Goal: Use online tool/utility

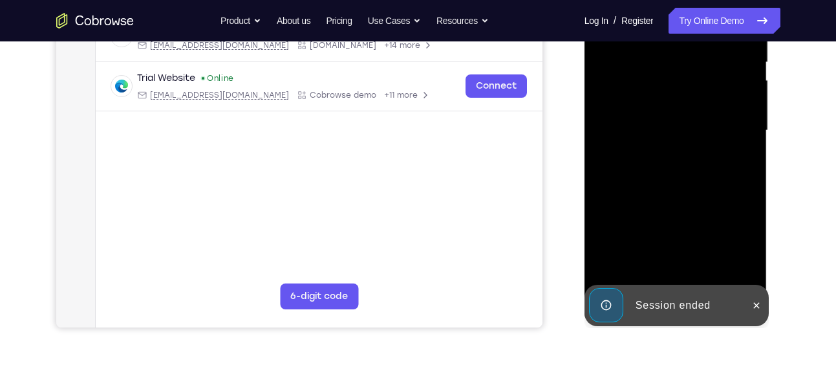
scroll to position [275, 0]
click at [756, 304] on icon at bounding box center [757, 304] width 6 height 6
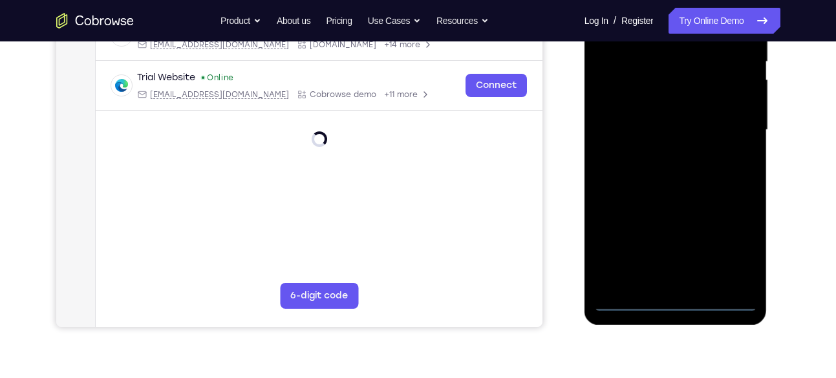
click at [678, 298] on div at bounding box center [675, 130] width 163 height 362
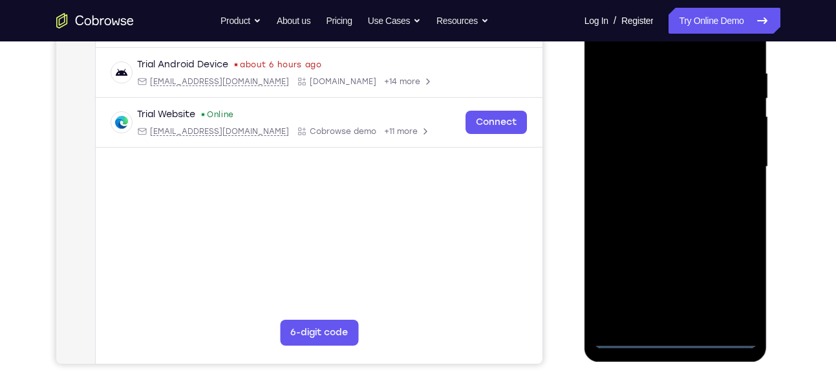
scroll to position [237, 0]
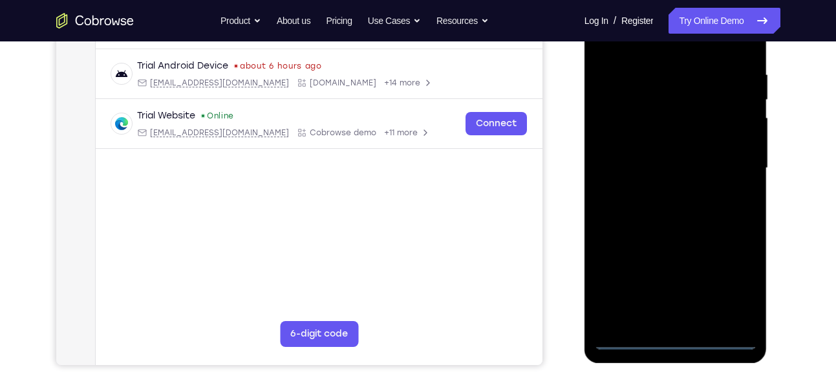
click at [739, 293] on div at bounding box center [675, 168] width 163 height 362
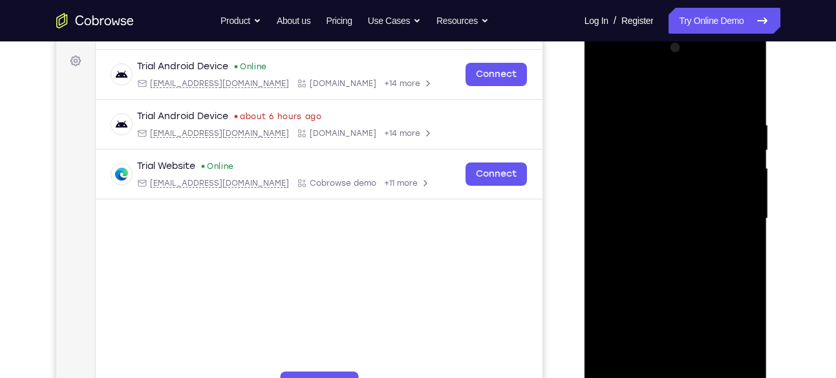
scroll to position [187, 0]
click at [610, 67] on div at bounding box center [675, 218] width 163 height 362
click at [728, 205] on div at bounding box center [675, 218] width 163 height 362
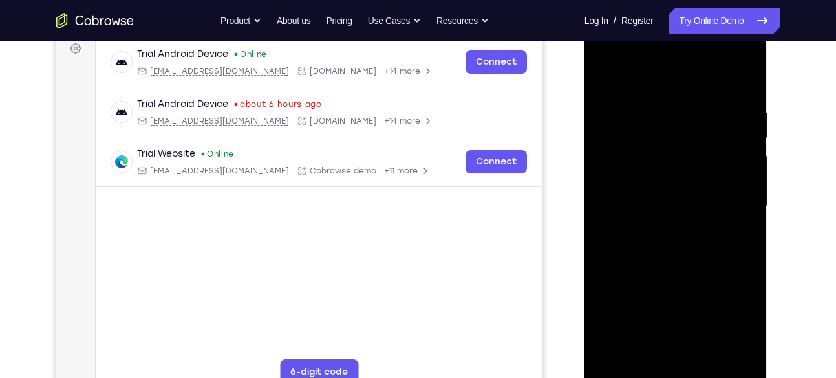
scroll to position [200, 0]
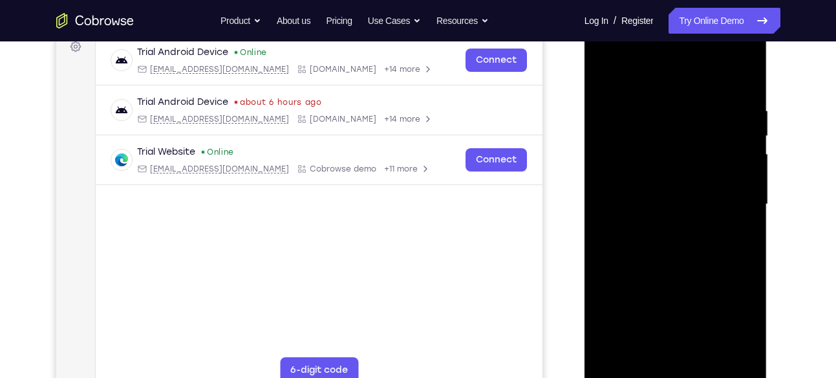
click at [659, 229] on div at bounding box center [675, 204] width 163 height 362
click at [672, 188] on div at bounding box center [675, 204] width 163 height 362
click at [682, 180] on div at bounding box center [675, 204] width 163 height 362
click at [736, 178] on div at bounding box center [675, 204] width 163 height 362
click at [697, 199] on div at bounding box center [675, 204] width 163 height 362
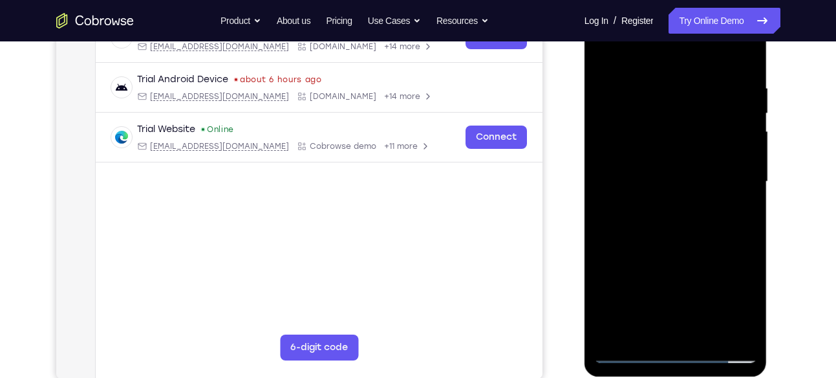
scroll to position [217, 0]
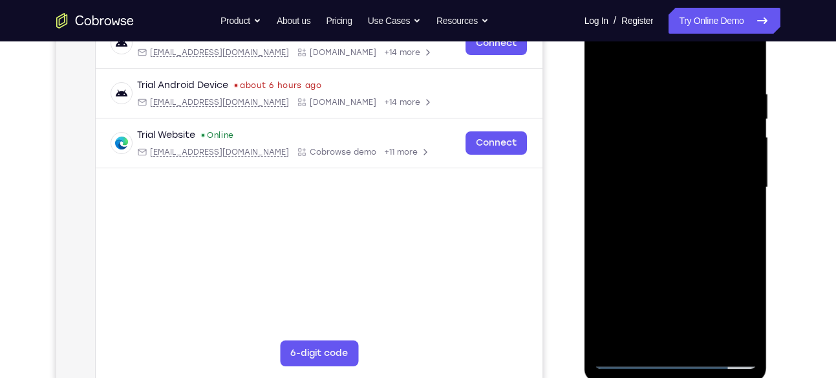
click at [687, 218] on div at bounding box center [675, 187] width 163 height 362
click at [690, 226] on div at bounding box center [675, 187] width 163 height 362
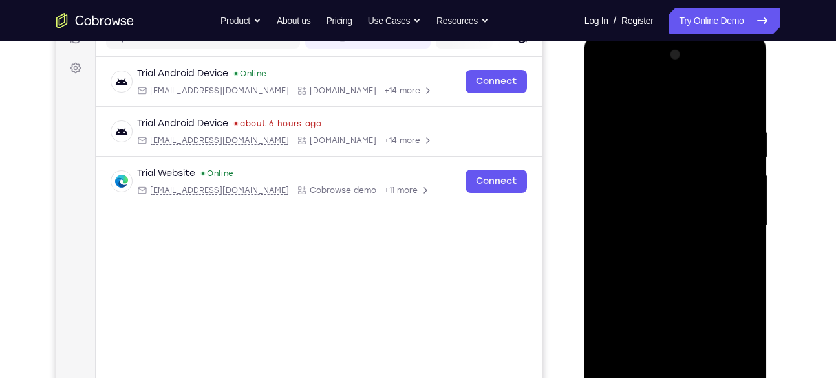
scroll to position [176, 0]
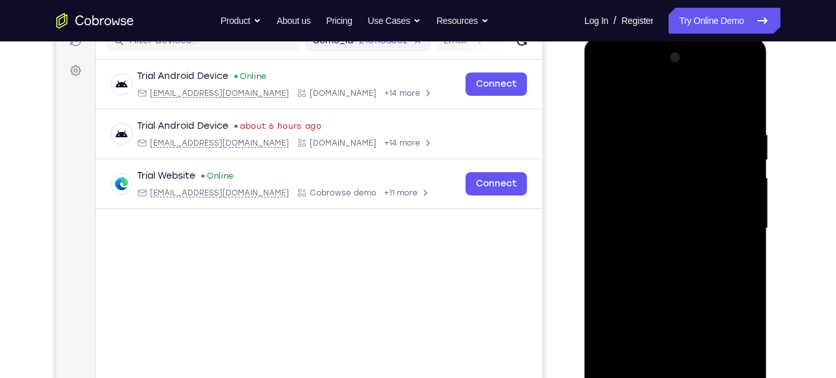
click at [691, 262] on div at bounding box center [675, 228] width 163 height 362
click at [737, 103] on div at bounding box center [675, 228] width 163 height 362
click at [700, 271] on div at bounding box center [675, 228] width 163 height 362
click at [696, 268] on div at bounding box center [675, 228] width 163 height 362
click at [657, 248] on div at bounding box center [675, 228] width 163 height 362
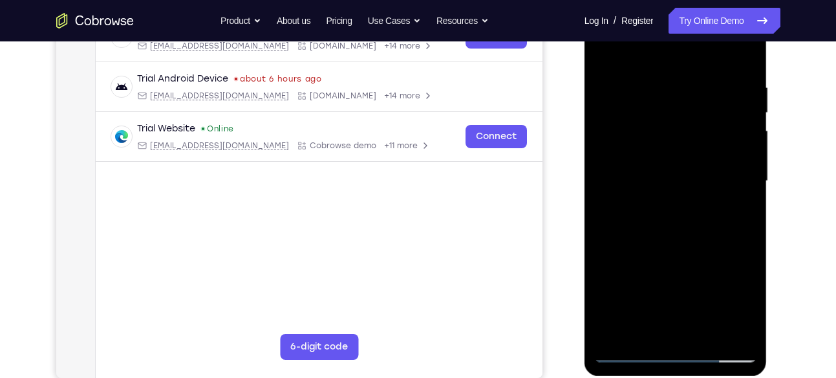
scroll to position [224, 0]
click at [699, 180] on div at bounding box center [675, 180] width 163 height 362
click at [688, 227] on div at bounding box center [675, 180] width 163 height 362
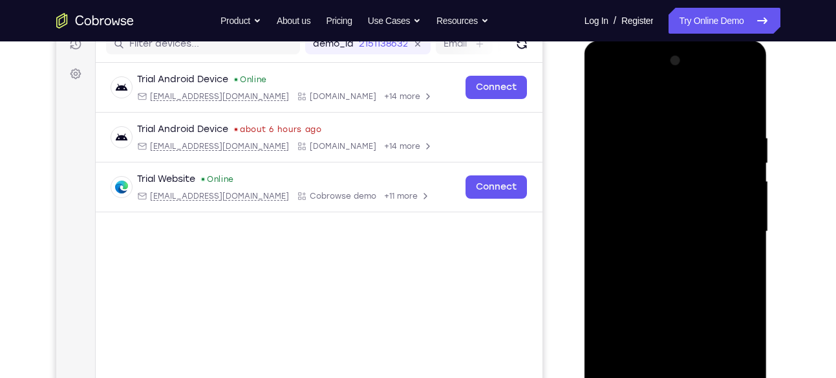
scroll to position [167, 0]
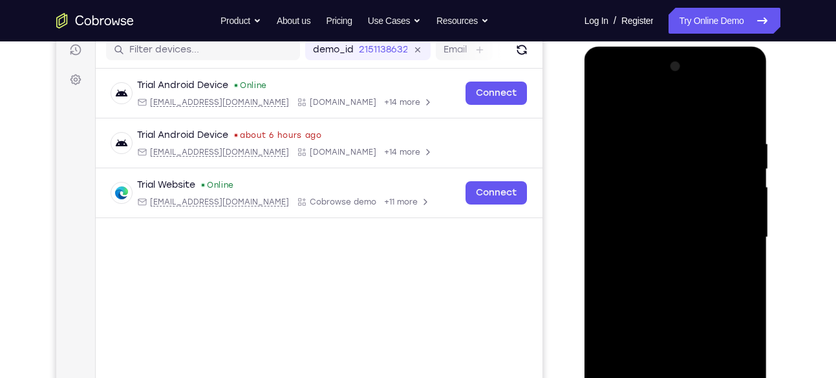
click at [681, 270] on div at bounding box center [675, 237] width 163 height 362
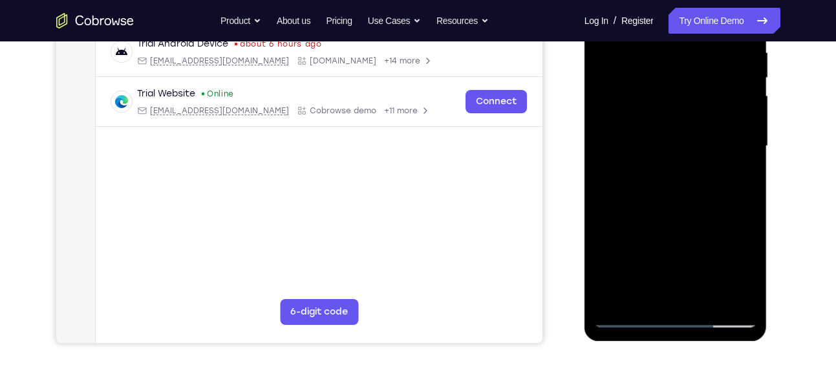
scroll to position [256, 0]
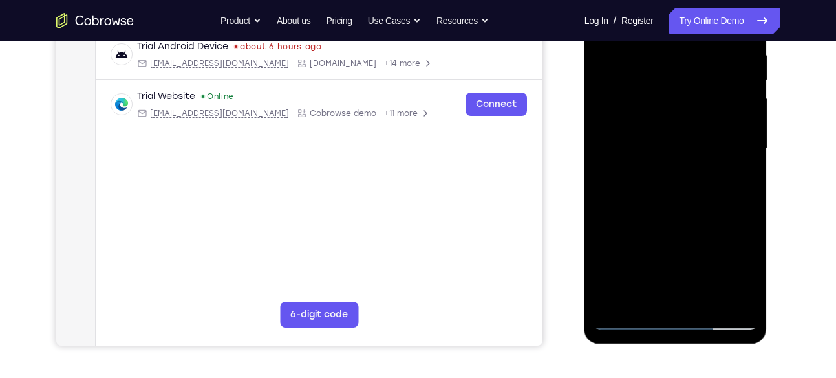
click at [690, 206] on div at bounding box center [675, 149] width 163 height 362
click at [710, 301] on div at bounding box center [675, 149] width 163 height 362
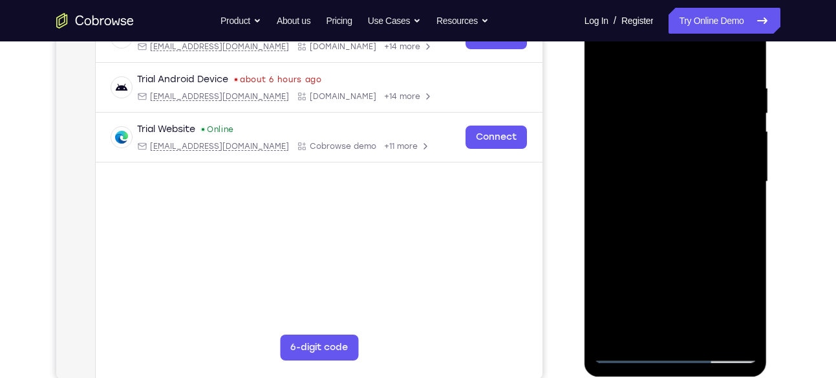
scroll to position [221, 0]
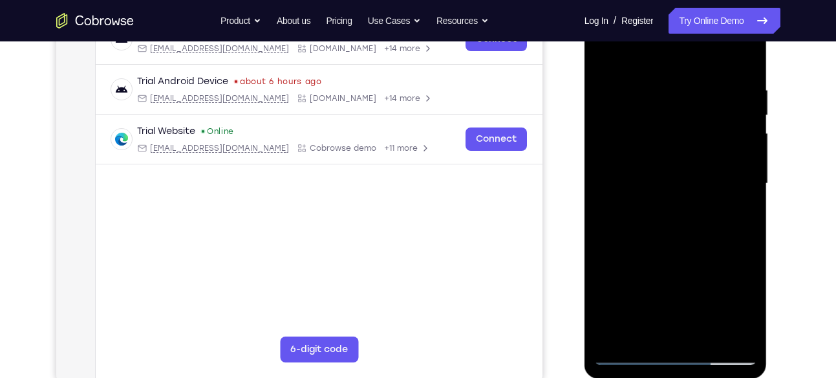
click at [667, 248] on div at bounding box center [675, 184] width 163 height 362
click at [698, 162] on div at bounding box center [675, 184] width 163 height 362
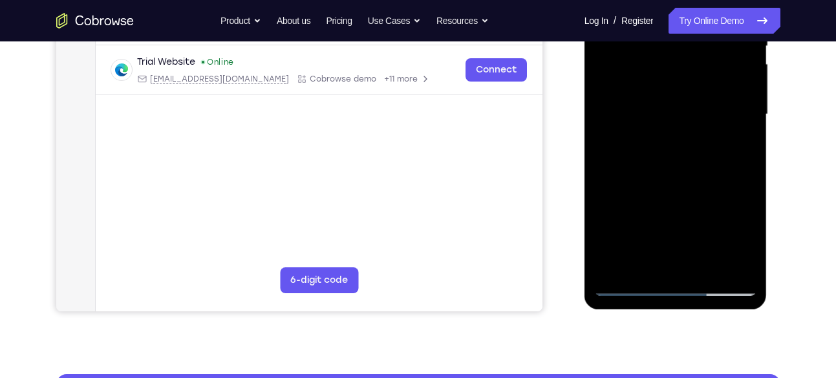
scroll to position [292, 0]
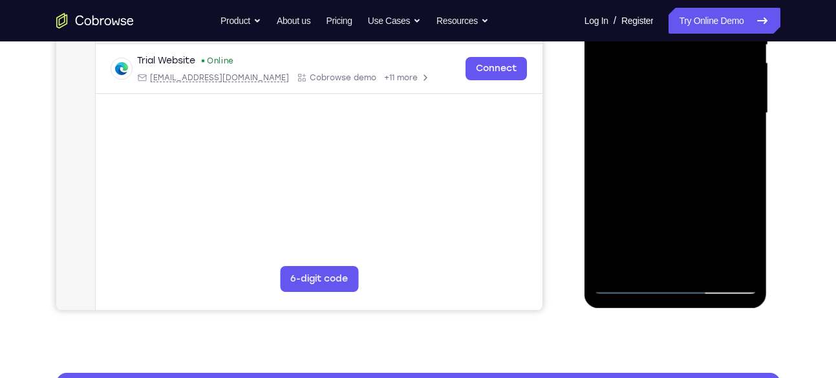
click at [668, 189] on div at bounding box center [675, 113] width 163 height 362
click at [711, 174] on div at bounding box center [675, 113] width 163 height 362
click at [732, 171] on div at bounding box center [675, 113] width 163 height 362
click at [738, 236] on div at bounding box center [675, 113] width 163 height 362
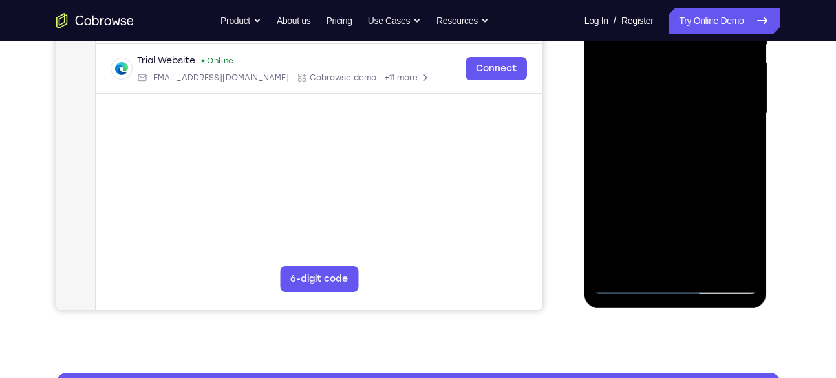
click at [738, 236] on div at bounding box center [675, 113] width 163 height 362
click at [643, 262] on div at bounding box center [675, 113] width 163 height 362
click at [730, 188] on div at bounding box center [675, 113] width 163 height 362
click at [712, 186] on div at bounding box center [675, 113] width 163 height 362
drag, startPoint x: 704, startPoint y: 226, endPoint x: 715, endPoint y: 169, distance: 57.9
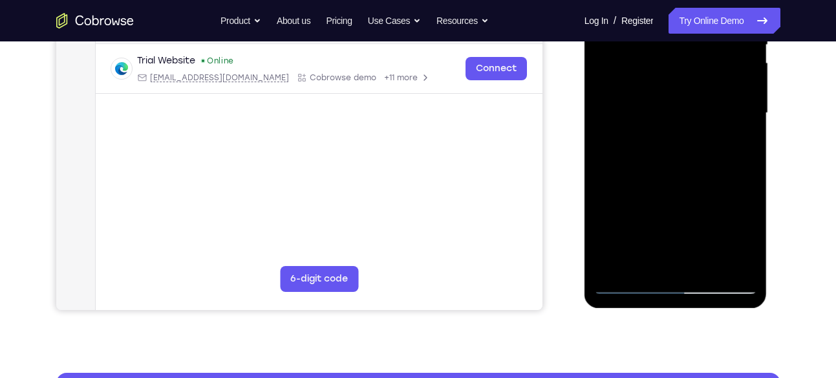
click at [715, 169] on div at bounding box center [675, 113] width 163 height 362
drag, startPoint x: 692, startPoint y: 243, endPoint x: 725, endPoint y: 168, distance: 81.9
click at [725, 168] on div at bounding box center [675, 113] width 163 height 362
drag, startPoint x: 698, startPoint y: 237, endPoint x: 729, endPoint y: 177, distance: 67.7
click at [729, 177] on div at bounding box center [675, 113] width 163 height 362
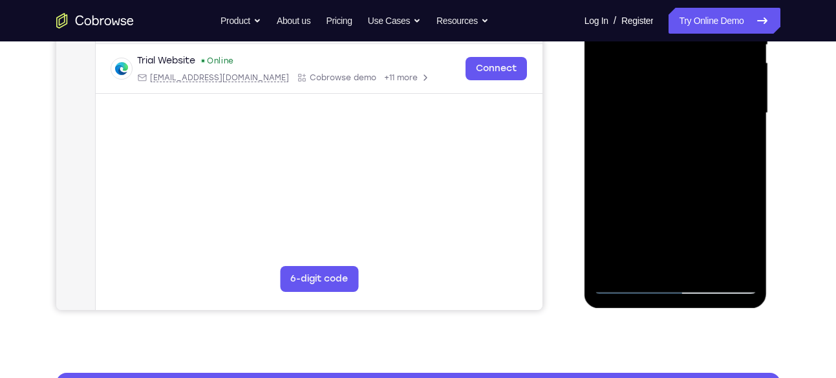
drag, startPoint x: 695, startPoint y: 239, endPoint x: 752, endPoint y: 134, distance: 119.5
click at [752, 134] on div at bounding box center [675, 113] width 163 height 362
drag, startPoint x: 706, startPoint y: 244, endPoint x: 740, endPoint y: 175, distance: 76.6
click at [740, 175] on div at bounding box center [675, 113] width 163 height 362
click at [645, 262] on div at bounding box center [675, 113] width 163 height 362
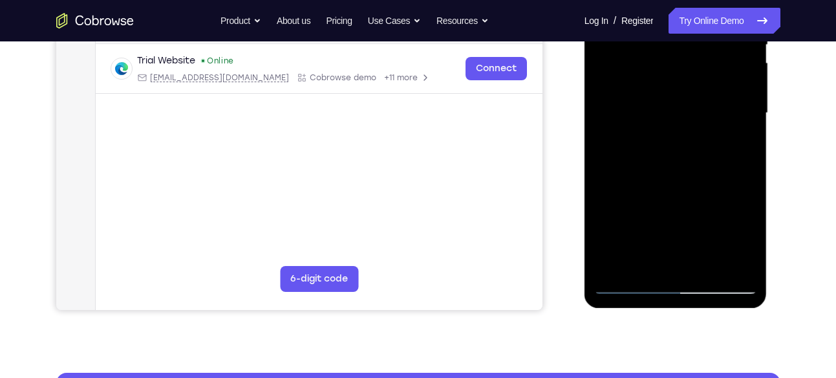
click at [645, 262] on div at bounding box center [675, 113] width 163 height 362
drag, startPoint x: 692, startPoint y: 223, endPoint x: 678, endPoint y: 292, distance: 69.9
click at [678, 292] on div at bounding box center [675, 113] width 163 height 362
drag, startPoint x: 703, startPoint y: 209, endPoint x: 685, endPoint y: 290, distance: 82.8
click at [685, 290] on div at bounding box center [675, 113] width 163 height 362
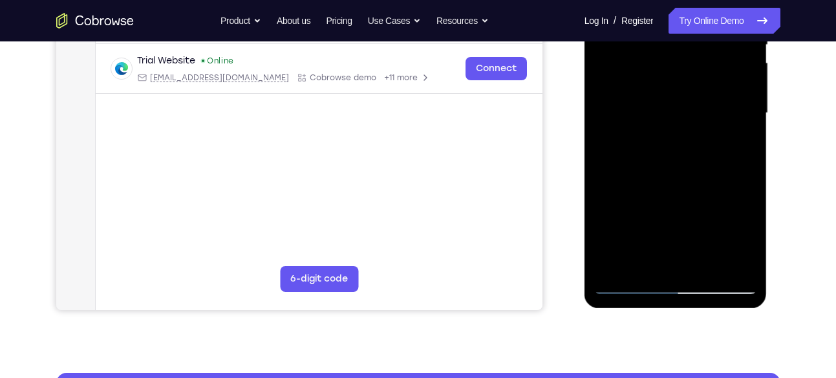
drag, startPoint x: 707, startPoint y: 236, endPoint x: 674, endPoint y: 292, distance: 65.0
click at [674, 292] on div at bounding box center [675, 113] width 163 height 362
drag, startPoint x: 711, startPoint y: 176, endPoint x: 683, endPoint y: 287, distance: 114.8
click at [683, 287] on div at bounding box center [675, 113] width 163 height 362
drag, startPoint x: 711, startPoint y: 286, endPoint x: 701, endPoint y: 292, distance: 11.9
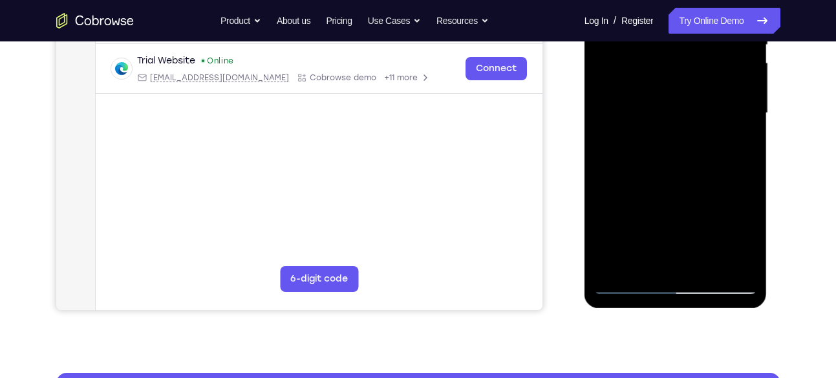
click at [701, 292] on div at bounding box center [675, 113] width 163 height 362
drag, startPoint x: 727, startPoint y: 212, endPoint x: 720, endPoint y: 238, distance: 26.8
click at [720, 238] on div at bounding box center [675, 113] width 163 height 362
click at [741, 200] on div at bounding box center [675, 113] width 163 height 362
click at [740, 138] on div at bounding box center [675, 113] width 163 height 362
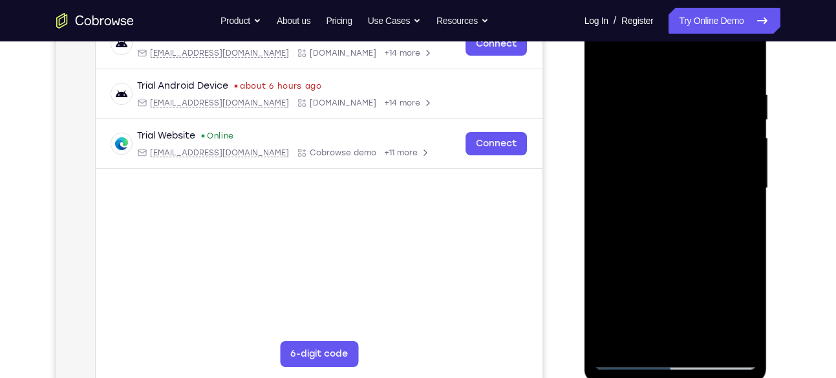
scroll to position [215, 0]
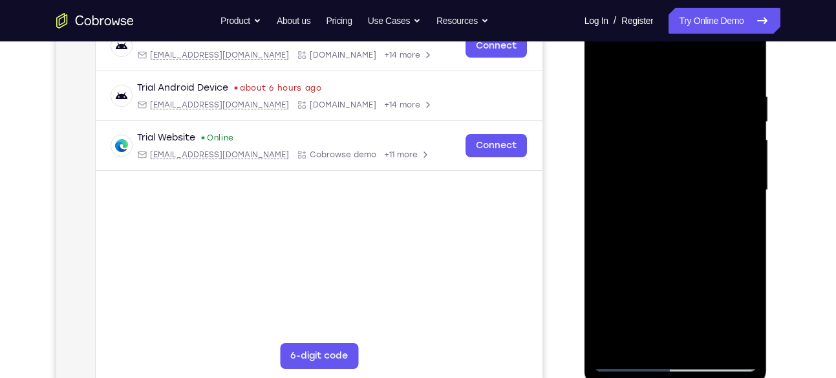
drag, startPoint x: 670, startPoint y: 118, endPoint x: 668, endPoint y: 187, distance: 69.2
click at [668, 187] on div at bounding box center [675, 190] width 163 height 362
click at [665, 142] on div at bounding box center [675, 190] width 163 height 362
click at [690, 189] on div at bounding box center [675, 190] width 163 height 362
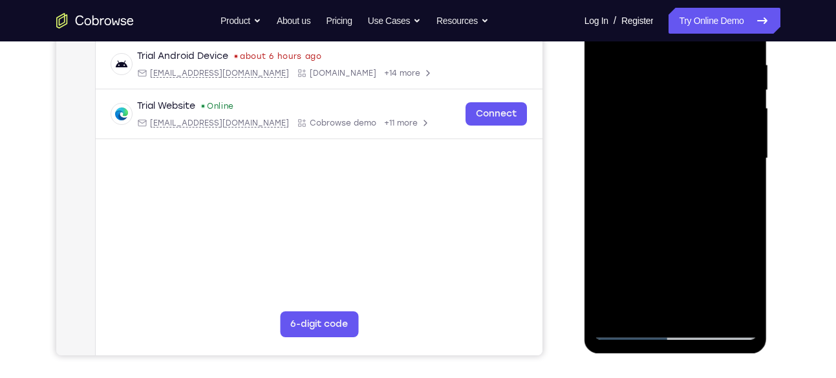
scroll to position [247, 0]
drag, startPoint x: 700, startPoint y: 147, endPoint x: 725, endPoint y: 103, distance: 51.2
click at [725, 103] on div at bounding box center [675, 158] width 163 height 362
click at [739, 189] on div at bounding box center [675, 158] width 163 height 362
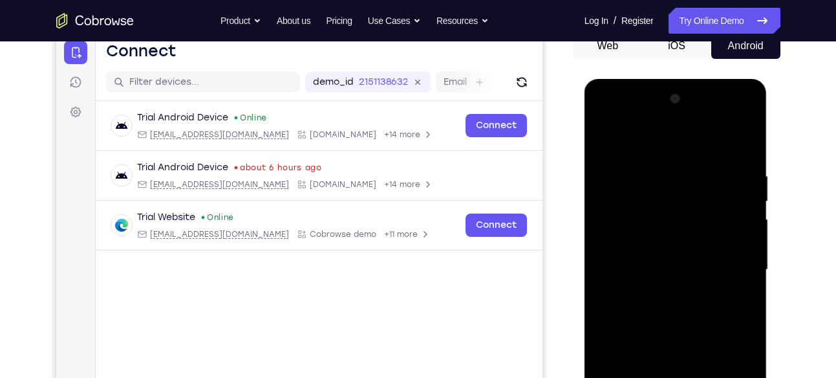
scroll to position [112, 0]
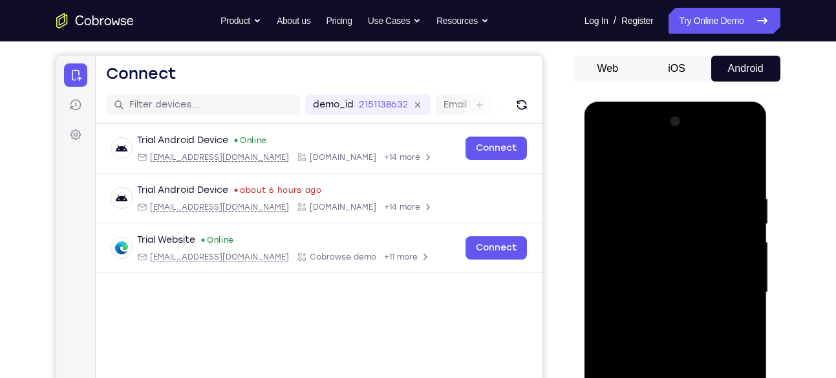
click at [602, 165] on div at bounding box center [675, 292] width 163 height 362
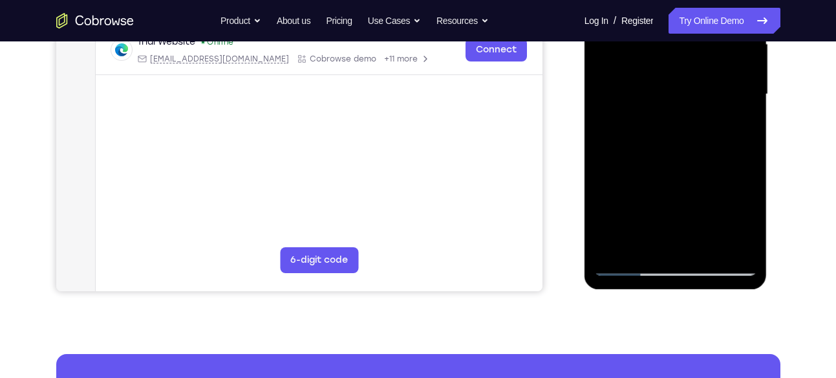
scroll to position [311, 0]
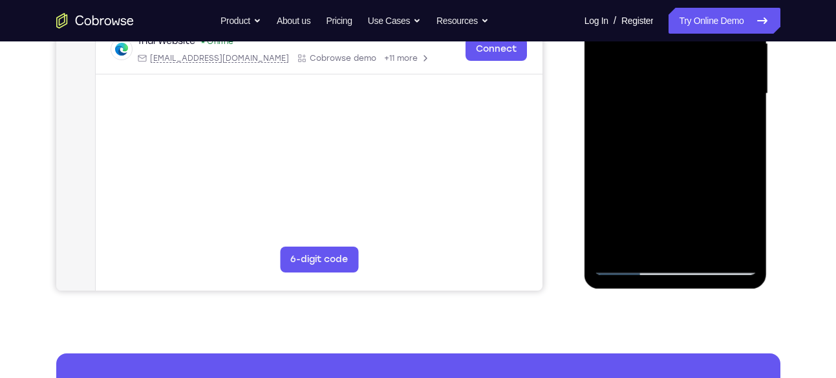
click at [628, 266] on div at bounding box center [675, 94] width 163 height 362
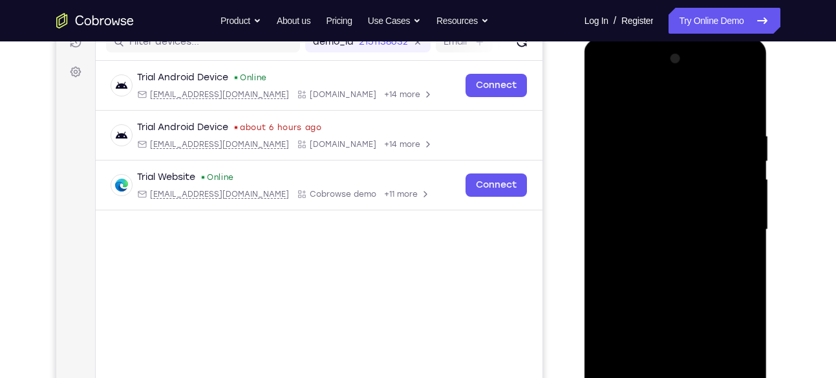
scroll to position [174, 0]
click at [603, 100] on div at bounding box center [675, 231] width 163 height 362
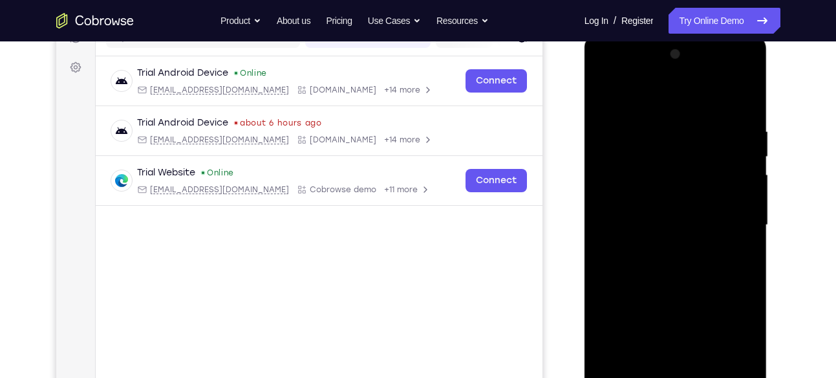
scroll to position [179, 0]
click at [612, 96] on div at bounding box center [675, 226] width 163 height 362
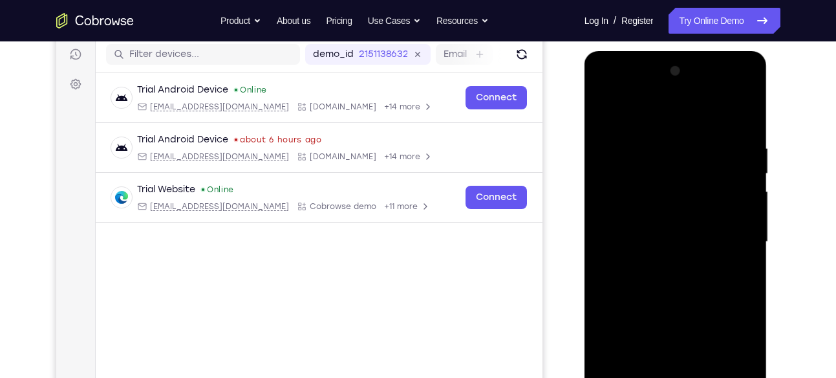
scroll to position [160, 0]
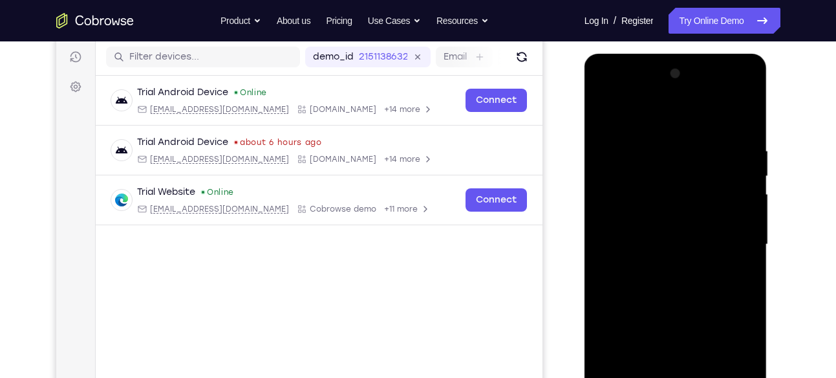
click at [752, 114] on div at bounding box center [675, 244] width 163 height 362
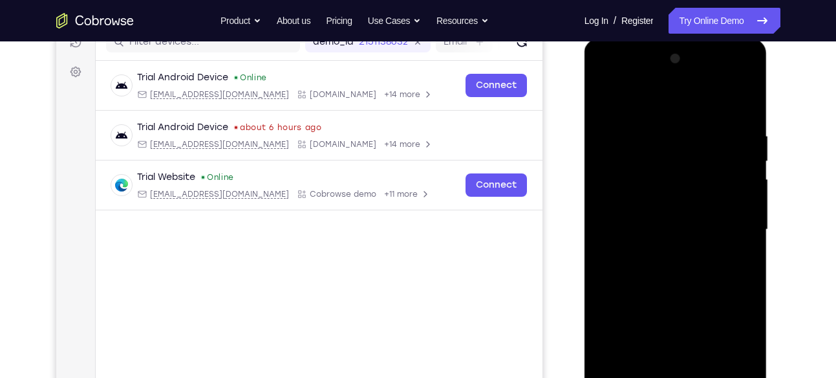
scroll to position [176, 0]
click at [743, 129] on div at bounding box center [675, 229] width 163 height 362
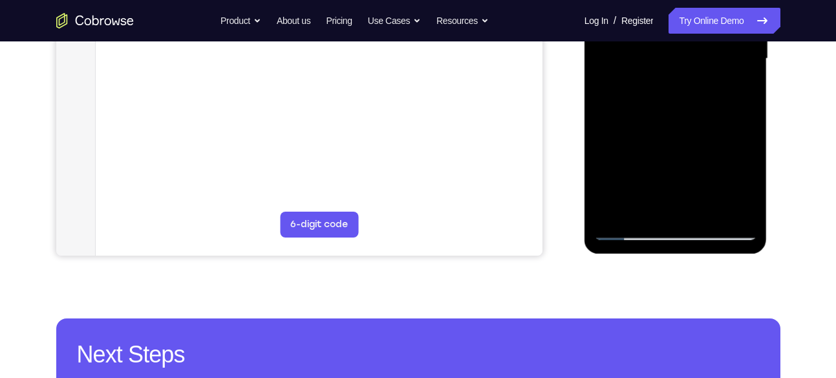
scroll to position [348, 0]
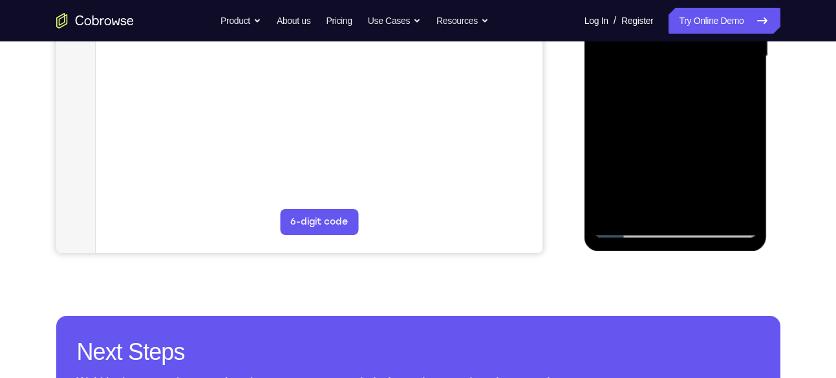
click at [734, 204] on div at bounding box center [675, 56] width 163 height 362
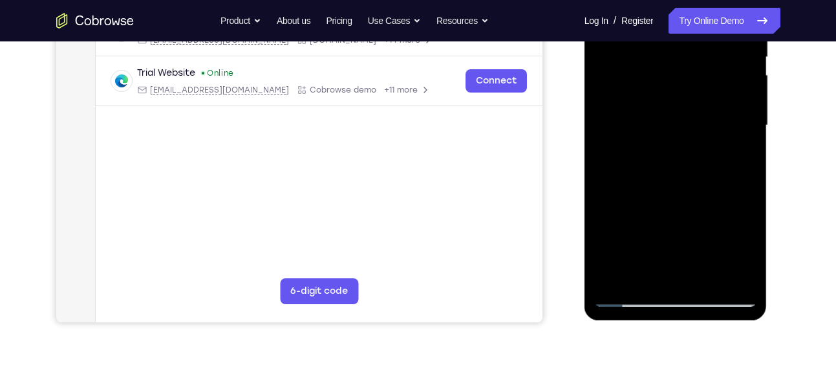
scroll to position [277, 0]
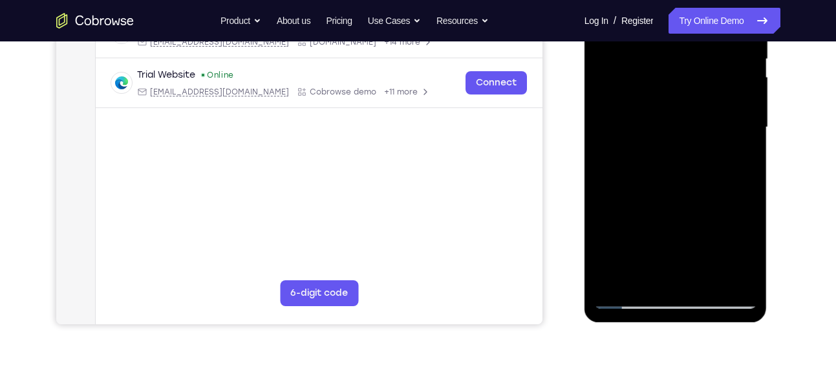
drag, startPoint x: 695, startPoint y: 217, endPoint x: 747, endPoint y: 83, distance: 143.5
click at [747, 83] on div at bounding box center [675, 127] width 163 height 362
click at [623, 156] on div at bounding box center [675, 127] width 163 height 362
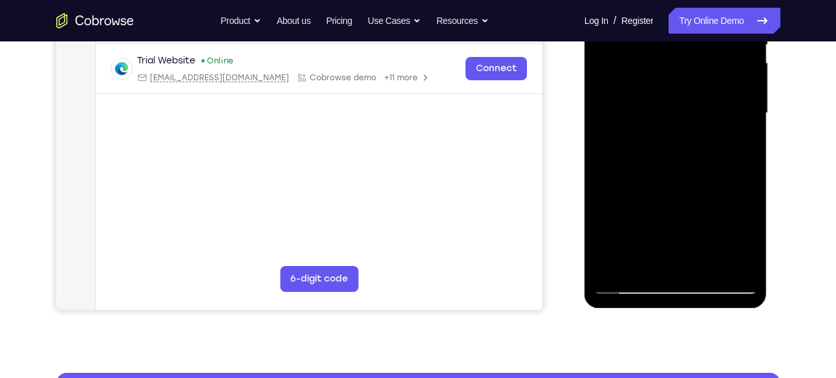
scroll to position [280, 0]
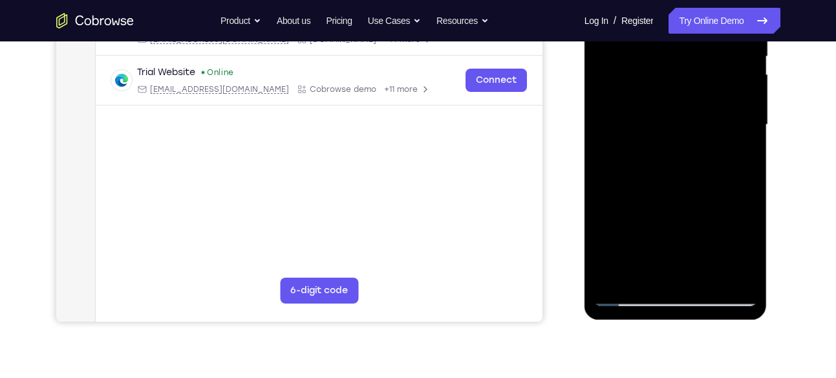
drag, startPoint x: 706, startPoint y: 217, endPoint x: 706, endPoint y: 225, distance: 8.4
click at [706, 225] on div at bounding box center [675, 125] width 163 height 362
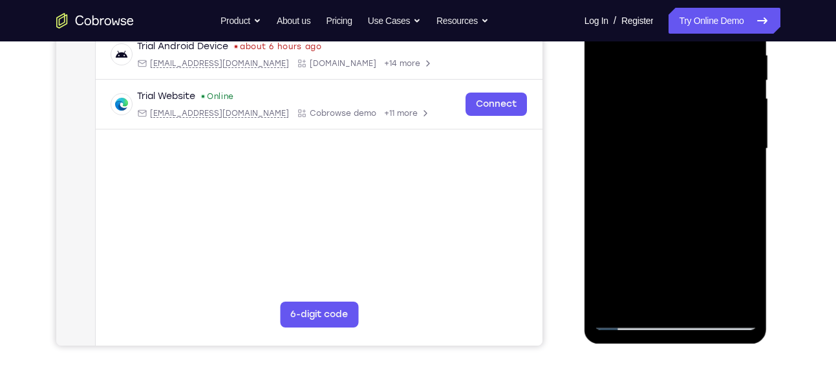
scroll to position [253, 0]
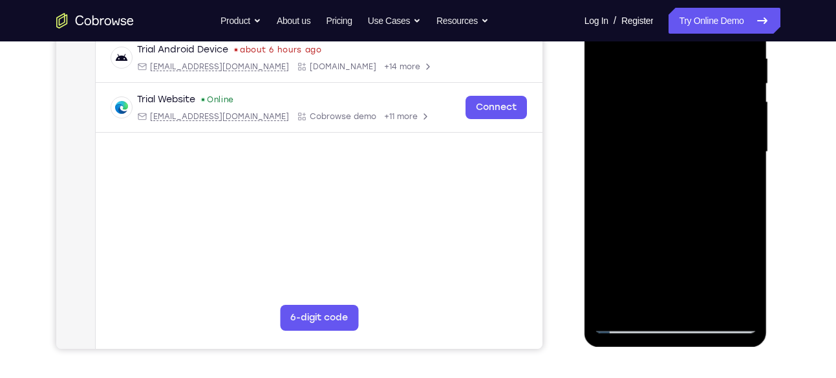
click at [745, 160] on div at bounding box center [675, 152] width 163 height 362
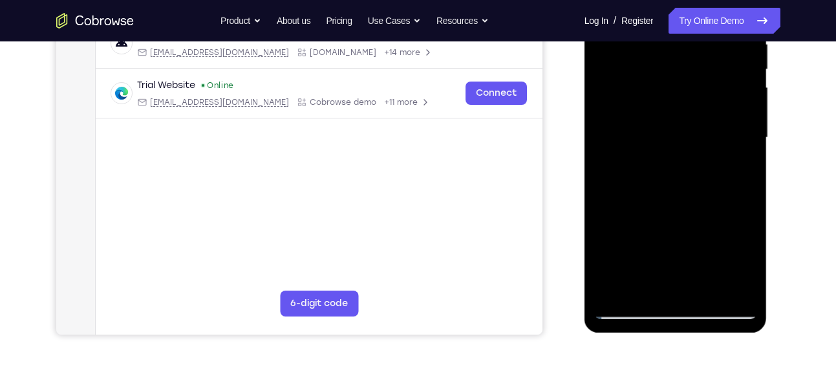
scroll to position [254, 0]
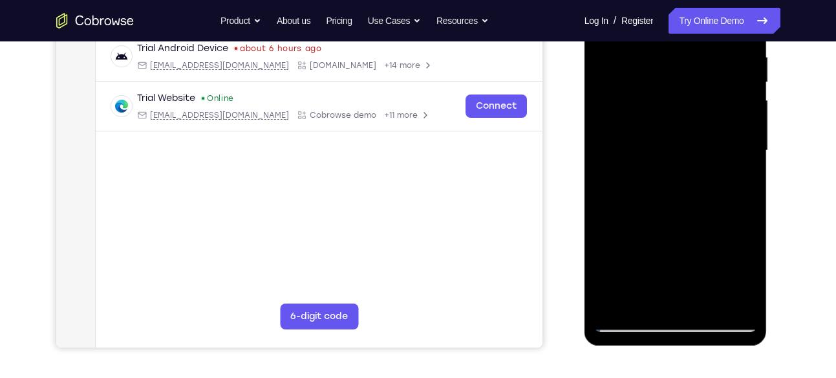
click at [747, 158] on div at bounding box center [675, 151] width 163 height 362
click at [746, 158] on div at bounding box center [675, 151] width 163 height 362
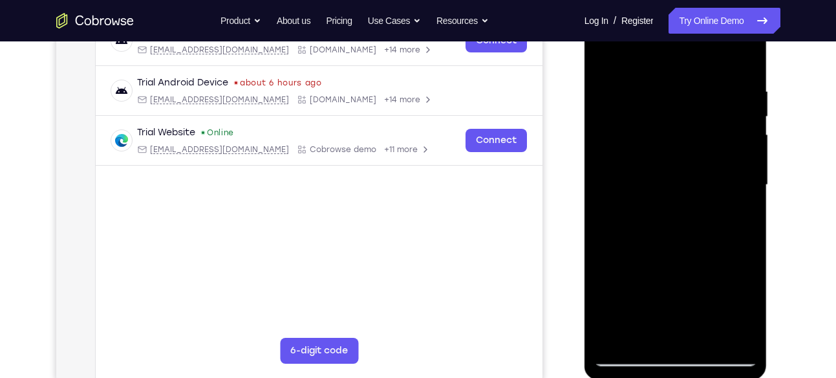
scroll to position [206, 0]
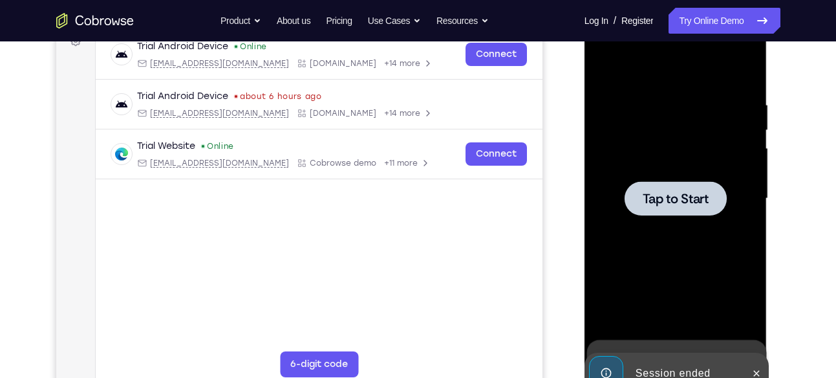
click at [722, 197] on div at bounding box center [675, 198] width 102 height 34
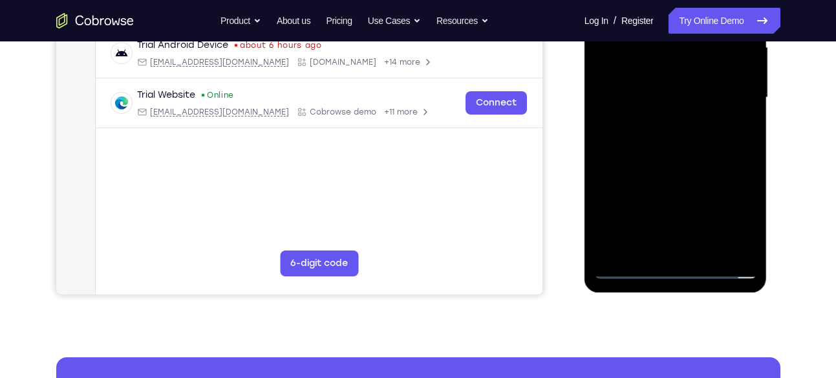
scroll to position [326, 0]
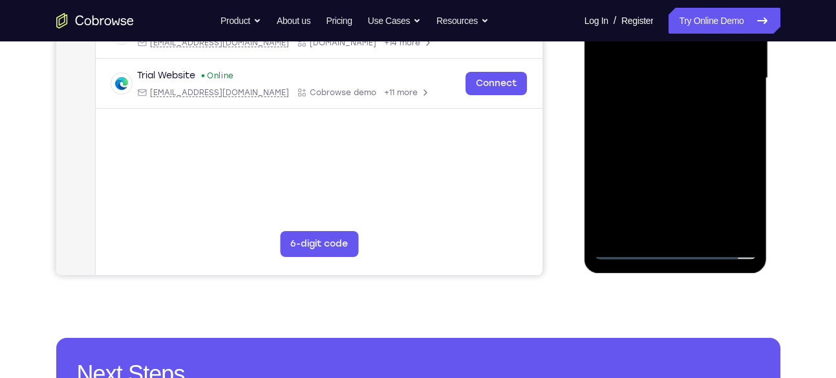
click at [674, 252] on div at bounding box center [675, 78] width 163 height 362
click at [737, 187] on div at bounding box center [675, 78] width 163 height 362
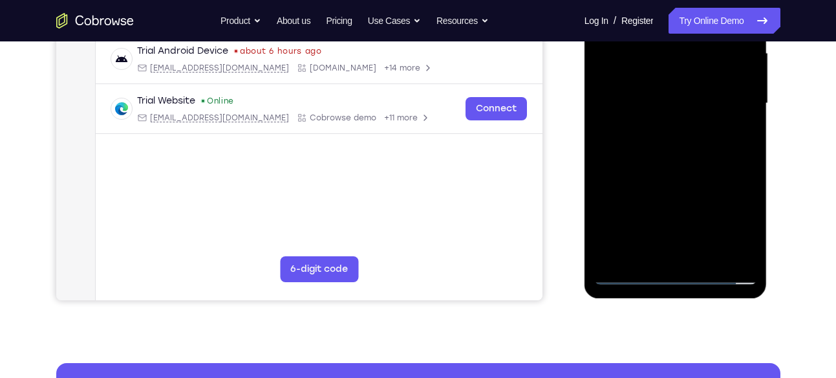
scroll to position [293, 0]
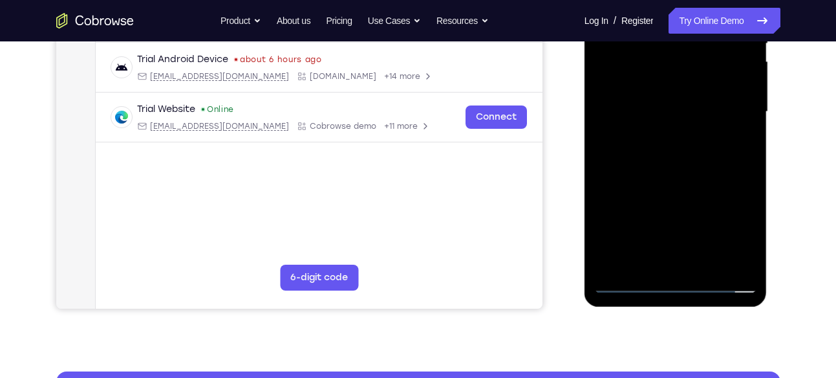
click at [734, 224] on div at bounding box center [675, 112] width 163 height 362
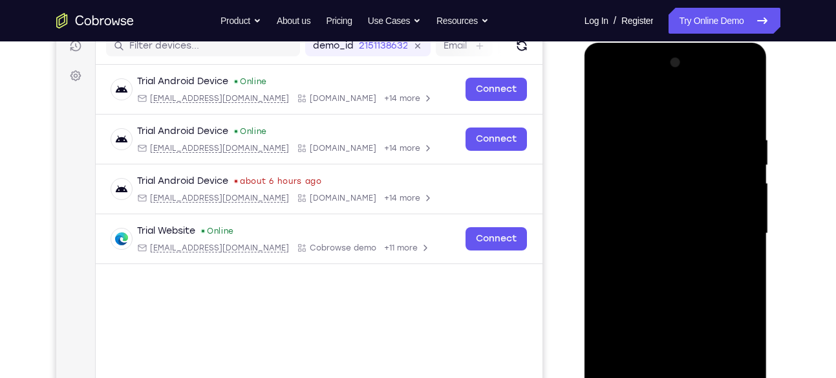
scroll to position [171, 0]
click at [608, 83] on div at bounding box center [675, 234] width 163 height 362
click at [730, 222] on div at bounding box center [675, 234] width 163 height 362
click at [661, 256] on div at bounding box center [675, 234] width 163 height 362
click at [674, 224] on div at bounding box center [675, 234] width 163 height 362
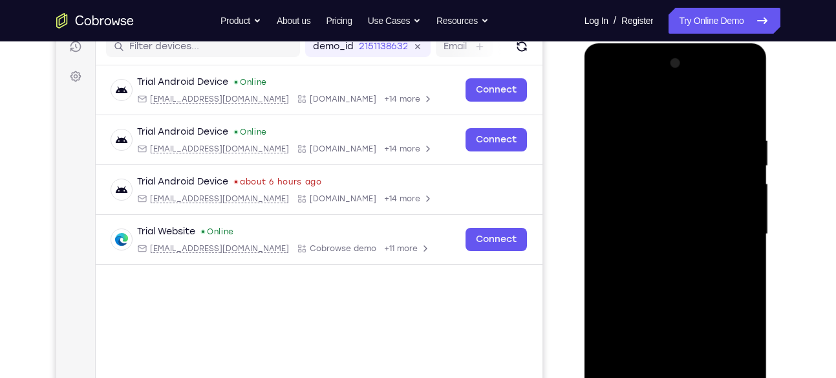
click at [674, 224] on div at bounding box center [675, 234] width 163 height 362
click at [665, 179] on div at bounding box center [675, 234] width 163 height 362
click at [661, 202] on div at bounding box center [675, 234] width 163 height 362
click at [628, 182] on div at bounding box center [675, 234] width 163 height 362
drag, startPoint x: 628, startPoint y: 182, endPoint x: 619, endPoint y: 180, distance: 9.3
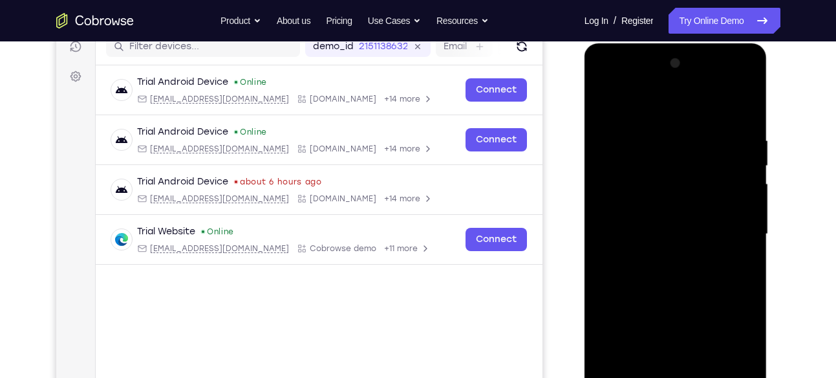
click at [619, 180] on div at bounding box center [675, 234] width 163 height 362
click at [627, 180] on div at bounding box center [675, 234] width 163 height 362
click at [630, 180] on div at bounding box center [675, 234] width 163 height 362
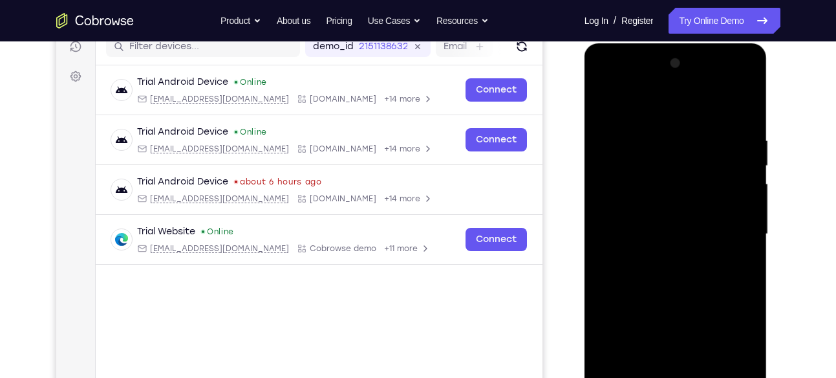
click at [630, 180] on div at bounding box center [675, 234] width 163 height 362
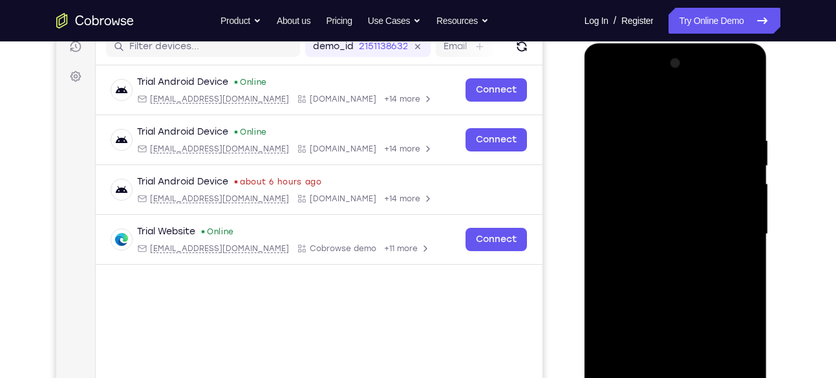
click at [630, 182] on div at bounding box center [675, 234] width 163 height 362
click at [630, 43] on div at bounding box center [675, 43] width 183 height 0
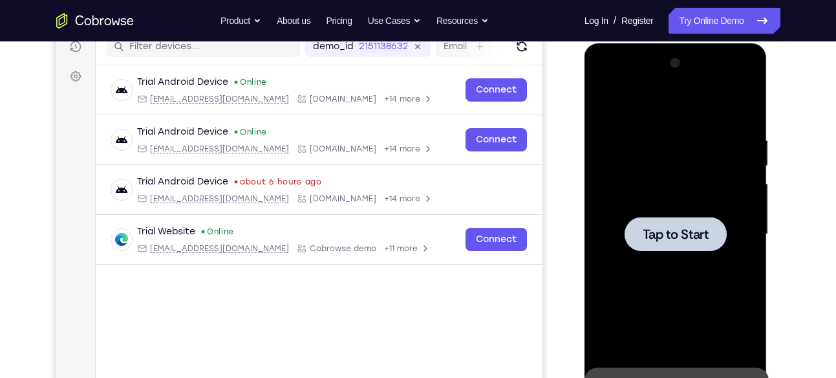
click at [630, 182] on div at bounding box center [675, 234] width 163 height 362
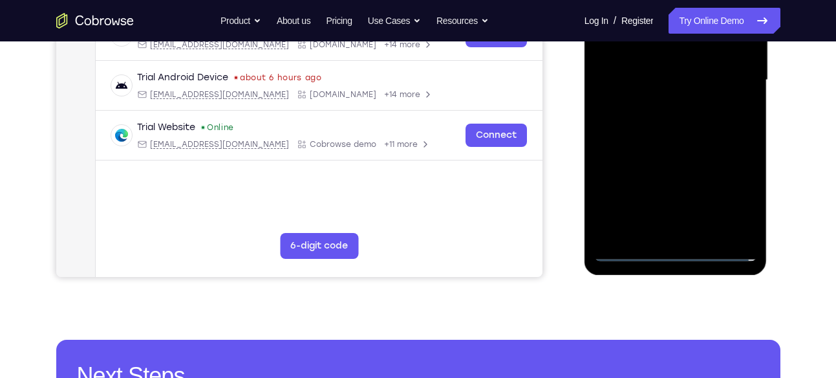
scroll to position [325, 0]
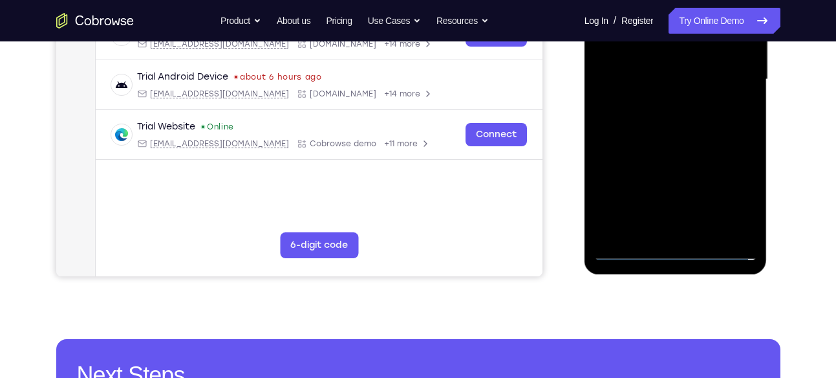
click at [673, 248] on div at bounding box center [675, 80] width 163 height 362
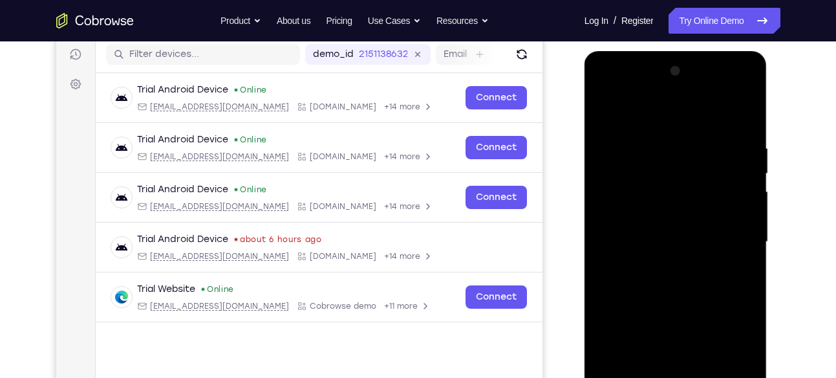
scroll to position [158, 0]
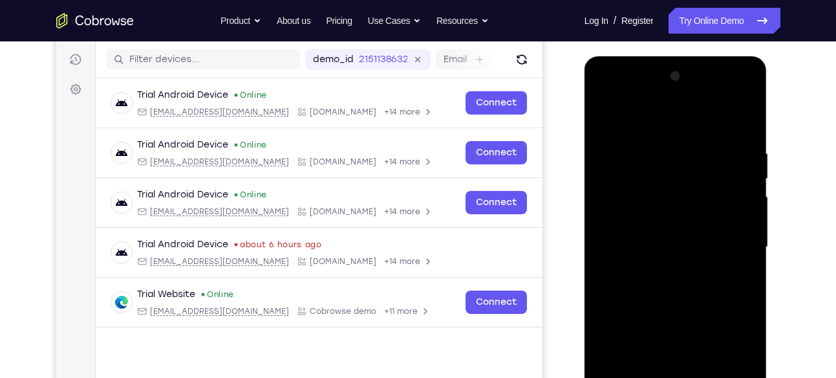
click at [732, 356] on div at bounding box center [675, 247] width 163 height 362
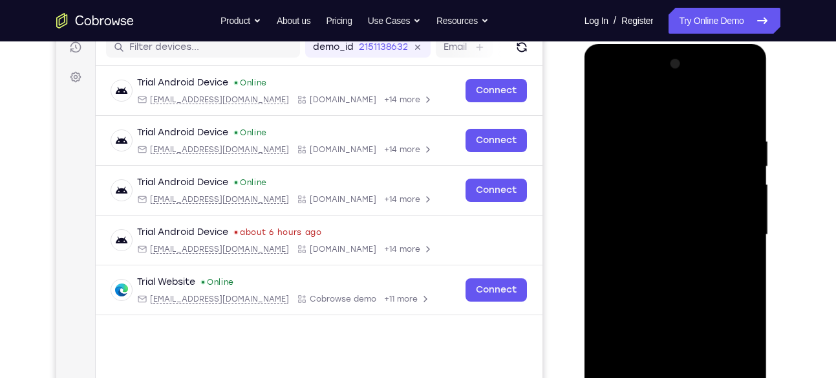
click at [604, 78] on div at bounding box center [675, 235] width 163 height 362
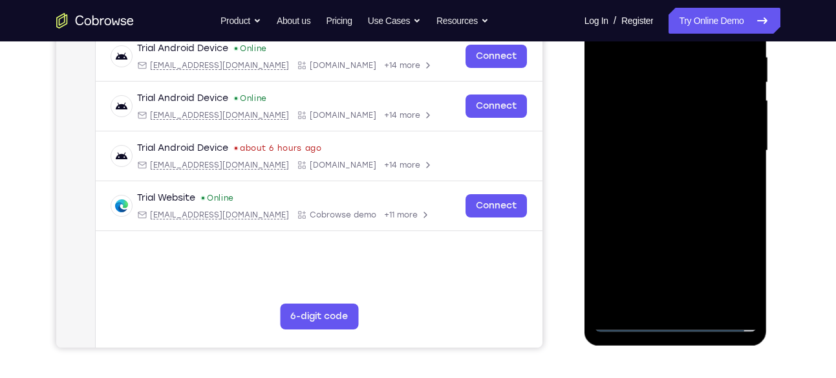
scroll to position [255, 0]
click at [736, 141] on div at bounding box center [675, 150] width 163 height 362
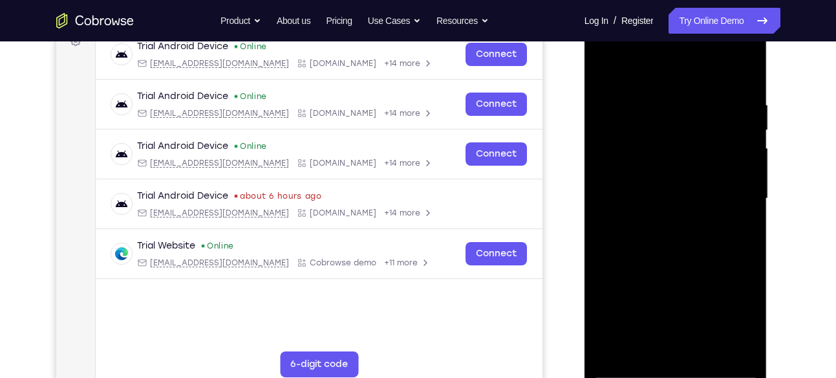
scroll to position [208, 0]
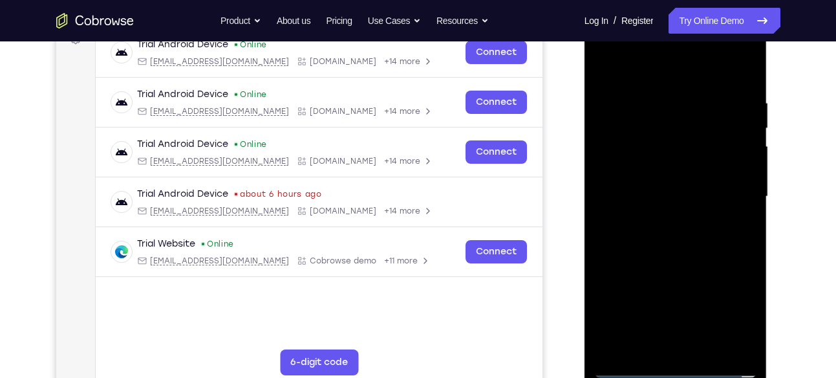
click at [661, 219] on div at bounding box center [675, 197] width 163 height 362
click at [666, 184] on div at bounding box center [675, 197] width 163 height 362
click at [704, 169] on div at bounding box center [675, 197] width 163 height 362
click at [652, 167] on div at bounding box center [675, 197] width 163 height 362
click at [738, 169] on div at bounding box center [675, 197] width 163 height 362
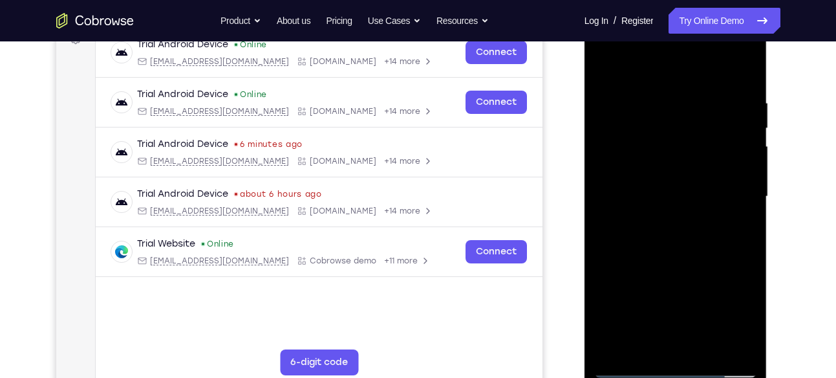
click at [738, 169] on div at bounding box center [675, 197] width 163 height 362
click at [739, 169] on div at bounding box center [675, 197] width 163 height 362
click at [735, 167] on div at bounding box center [675, 197] width 163 height 362
click at [703, 191] on div at bounding box center [675, 197] width 163 height 362
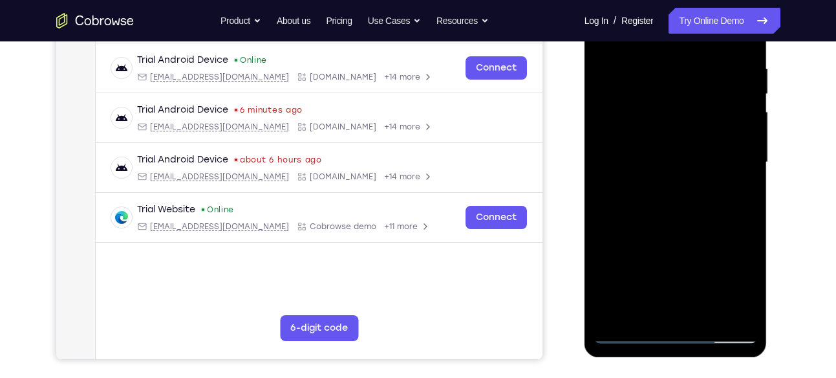
scroll to position [245, 0]
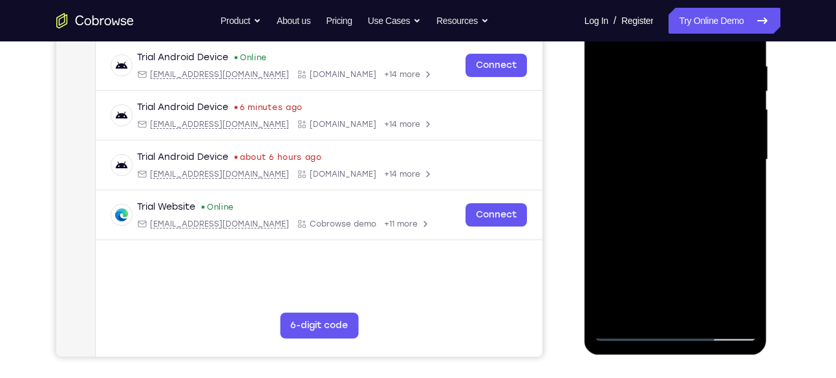
click at [683, 195] on div at bounding box center [675, 160] width 163 height 362
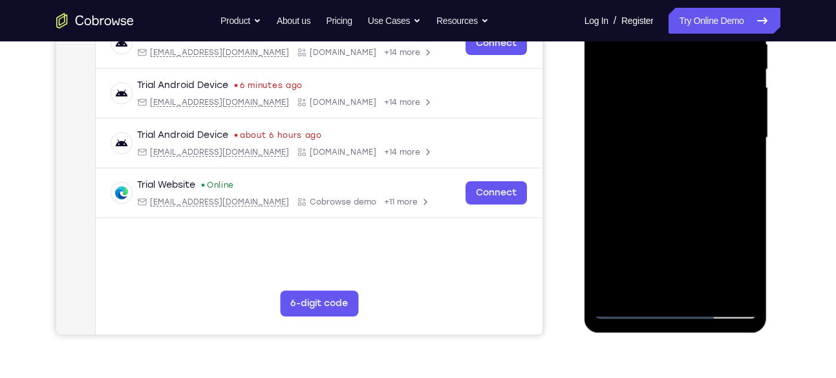
scroll to position [268, 0]
click at [715, 183] on div at bounding box center [675, 137] width 163 height 362
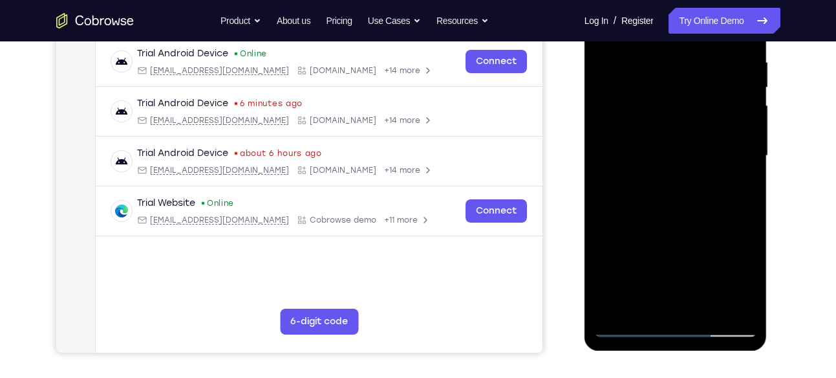
scroll to position [248, 0]
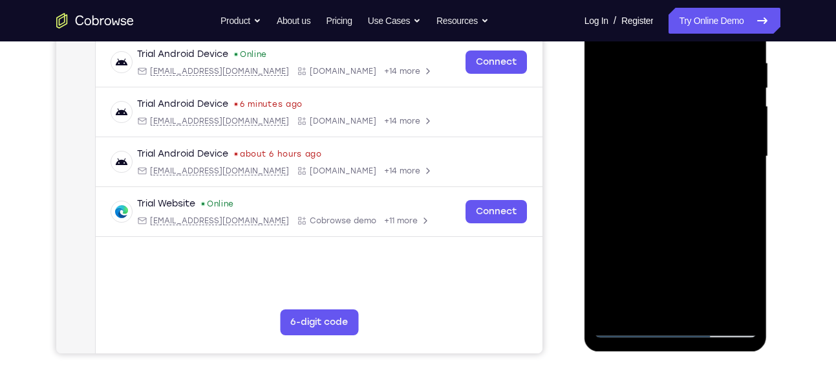
click at [690, 191] on div at bounding box center [675, 156] width 163 height 362
click at [715, 190] on div at bounding box center [675, 156] width 163 height 362
click at [734, 170] on div at bounding box center [675, 156] width 163 height 362
click at [656, 137] on div at bounding box center [675, 156] width 163 height 362
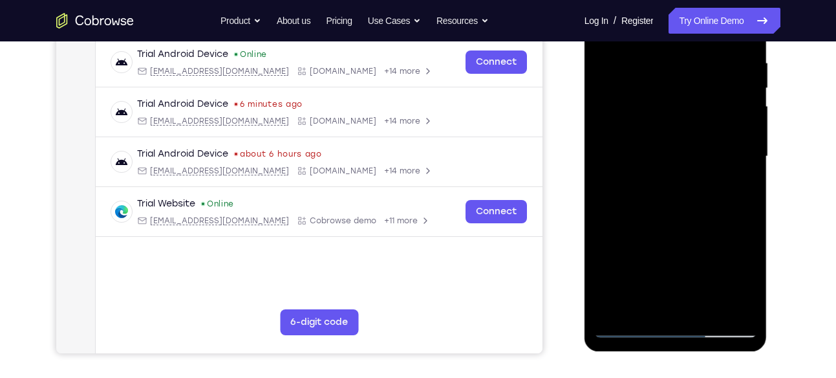
click at [654, 133] on div at bounding box center [675, 156] width 163 height 362
click at [655, 133] on div at bounding box center [675, 156] width 163 height 362
click at [652, 131] on div at bounding box center [675, 156] width 163 height 362
click at [652, 133] on div at bounding box center [675, 156] width 163 height 362
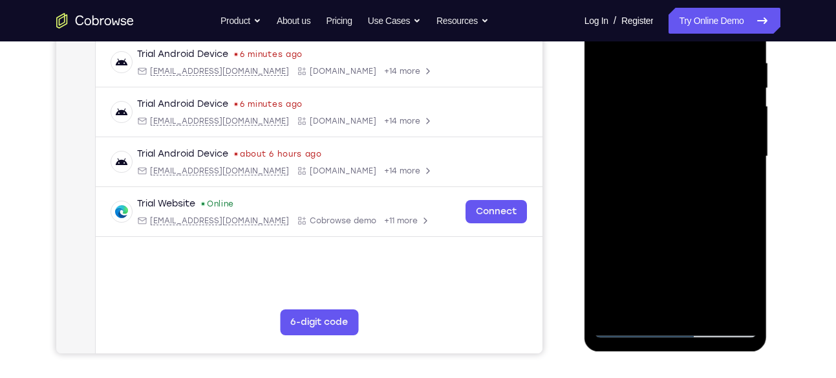
click at [636, 133] on div at bounding box center [675, 156] width 163 height 362
click at [639, 134] on div at bounding box center [675, 156] width 163 height 362
click at [629, 151] on div at bounding box center [675, 156] width 163 height 362
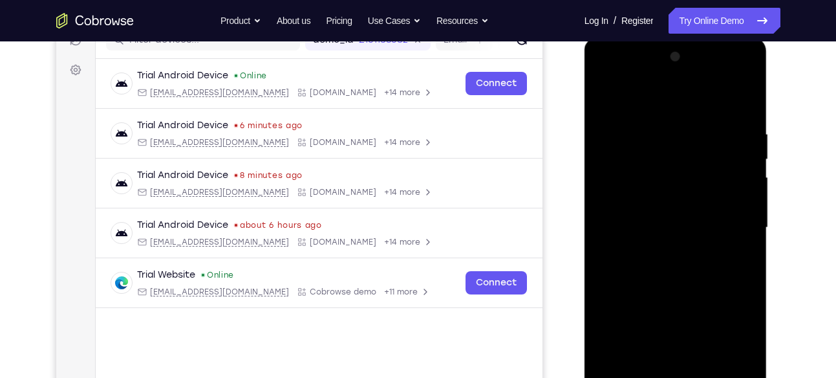
scroll to position [173, 0]
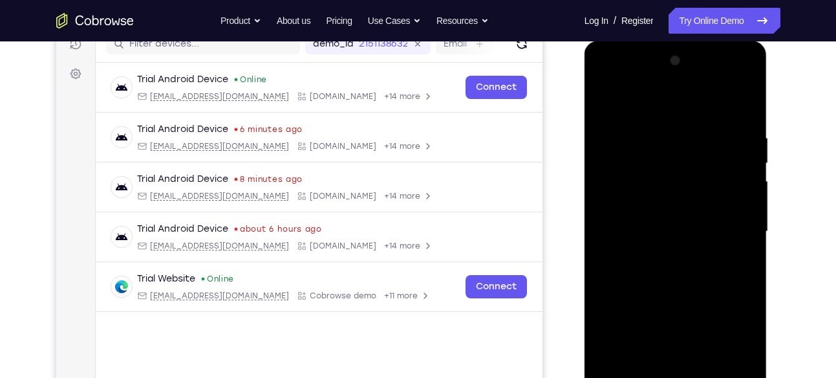
click at [690, 274] on div at bounding box center [675, 231] width 163 height 362
click at [704, 270] on div at bounding box center [675, 231] width 163 height 362
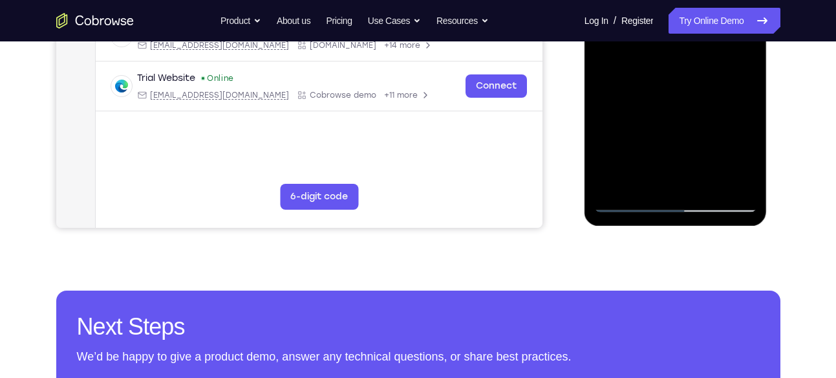
scroll to position [379, 0]
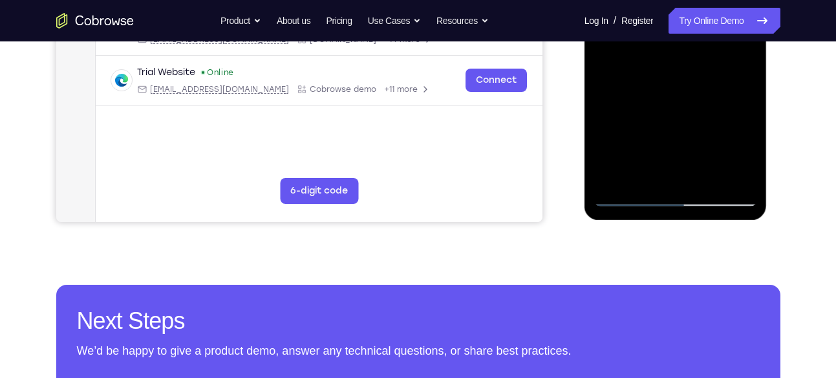
click at [710, 85] on div at bounding box center [675, 25] width 163 height 362
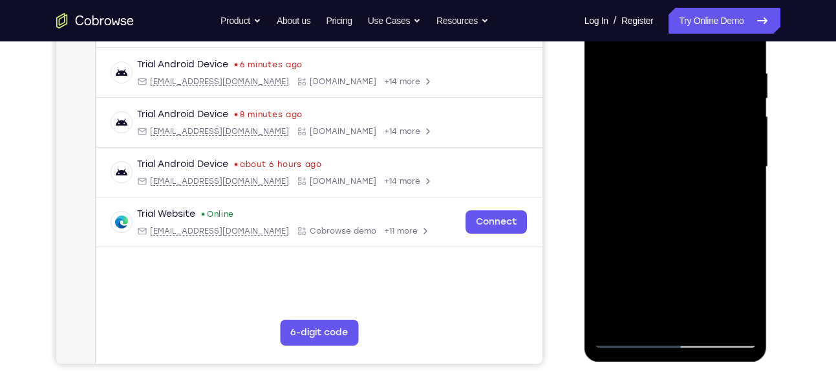
scroll to position [239, 0]
drag, startPoint x: 745, startPoint y: 68, endPoint x: 642, endPoint y: 83, distance: 103.9
click at [642, 83] on div at bounding box center [675, 166] width 163 height 362
drag, startPoint x: 733, startPoint y: 61, endPoint x: 608, endPoint y: 74, distance: 126.1
click at [608, 74] on div at bounding box center [675, 166] width 163 height 362
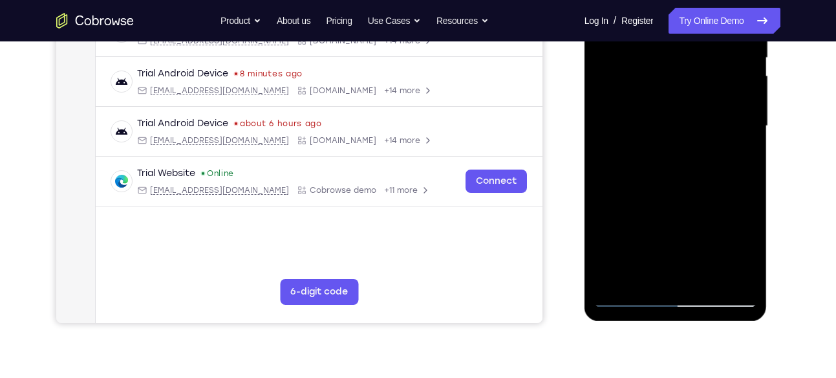
scroll to position [284, 0]
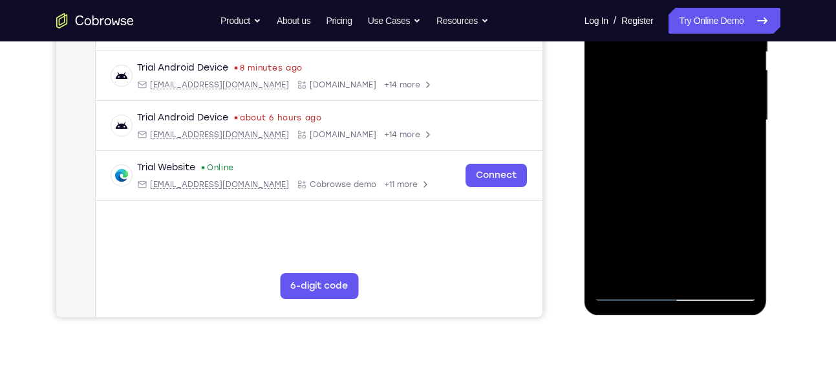
click at [739, 274] on div at bounding box center [675, 120] width 163 height 362
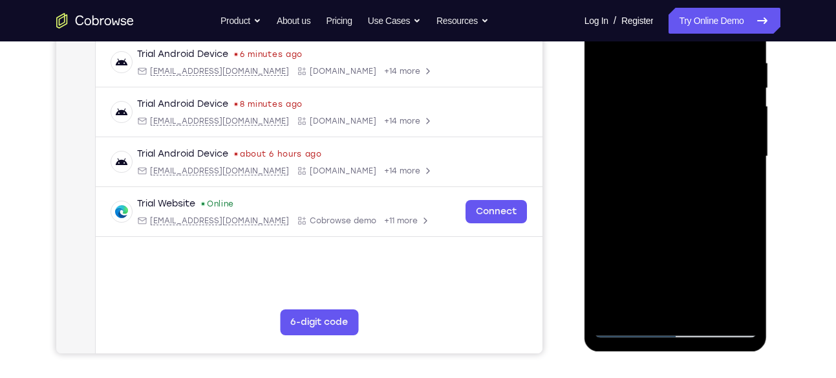
scroll to position [246, 0]
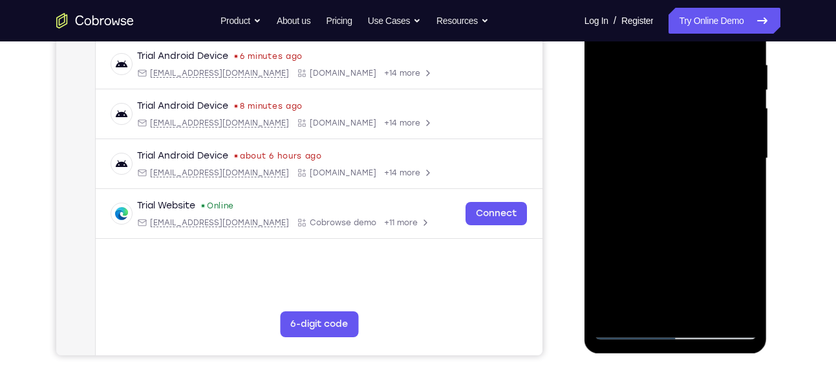
drag, startPoint x: 689, startPoint y: 258, endPoint x: 707, endPoint y: 133, distance: 126.7
click at [707, 133] on div at bounding box center [675, 158] width 163 height 362
drag, startPoint x: 665, startPoint y: 251, endPoint x: 693, endPoint y: 120, distance: 133.6
click at [693, 120] on div at bounding box center [675, 158] width 163 height 362
drag, startPoint x: 690, startPoint y: 242, endPoint x: 694, endPoint y: 180, distance: 62.9
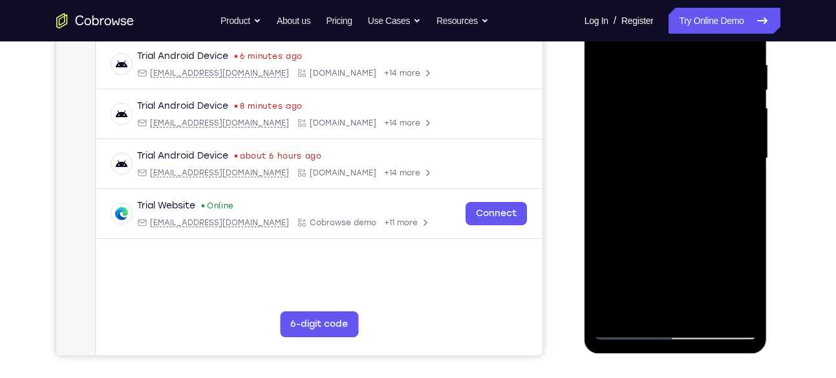
click at [694, 180] on div at bounding box center [675, 158] width 163 height 362
click at [618, 187] on div at bounding box center [675, 158] width 163 height 362
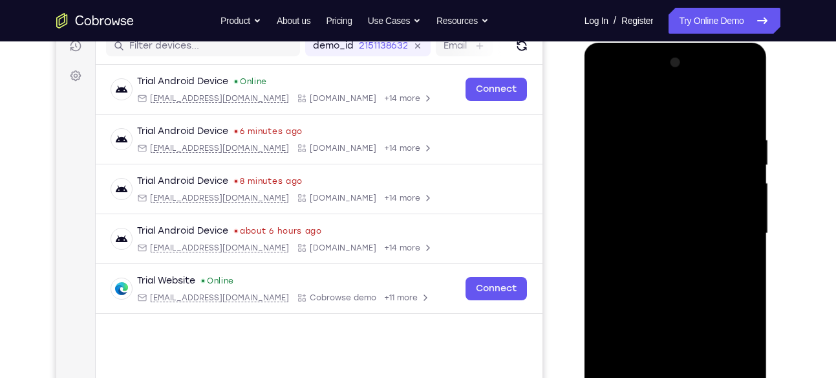
scroll to position [171, 0]
click at [606, 100] on div at bounding box center [675, 234] width 163 height 362
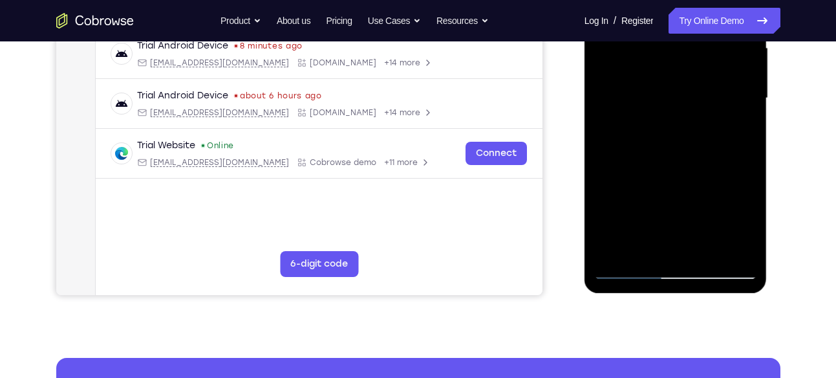
scroll to position [307, 0]
drag, startPoint x: 696, startPoint y: 214, endPoint x: 701, endPoint y: 109, distance: 105.5
click at [701, 109] on div at bounding box center [675, 98] width 163 height 362
drag, startPoint x: 683, startPoint y: 182, endPoint x: 706, endPoint y: 92, distance: 93.3
click at [706, 92] on div at bounding box center [675, 98] width 163 height 362
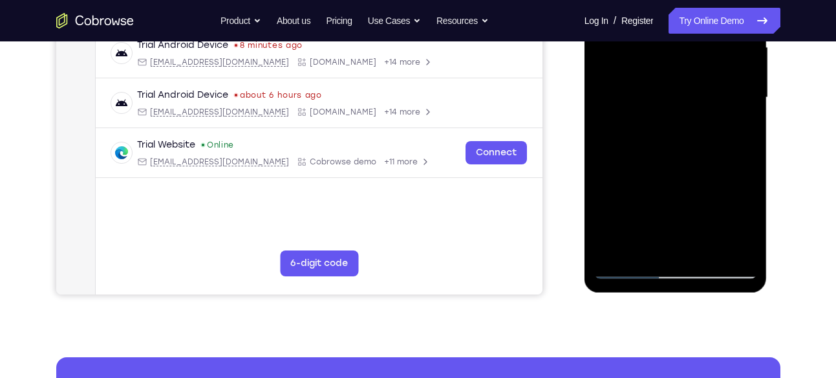
drag, startPoint x: 677, startPoint y: 202, endPoint x: 721, endPoint y: 43, distance: 164.8
click at [721, 43] on div at bounding box center [675, 98] width 163 height 362
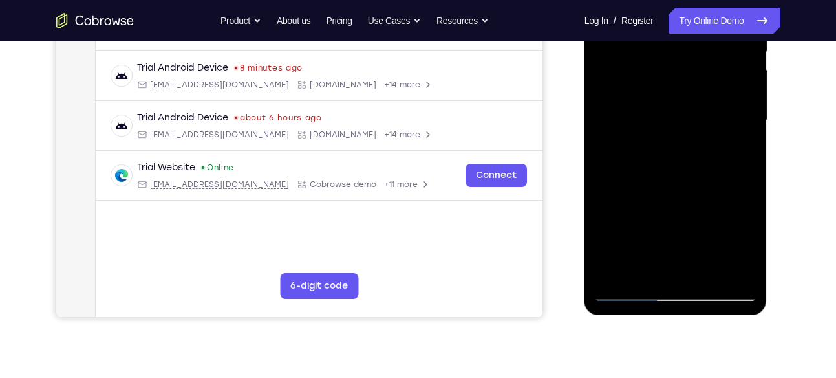
scroll to position [284, 0]
click at [683, 122] on div at bounding box center [675, 121] width 163 height 362
click at [672, 115] on div at bounding box center [675, 121] width 163 height 362
click at [677, 120] on div at bounding box center [675, 121] width 163 height 362
drag, startPoint x: 707, startPoint y: 67, endPoint x: 696, endPoint y: 201, distance: 134.3
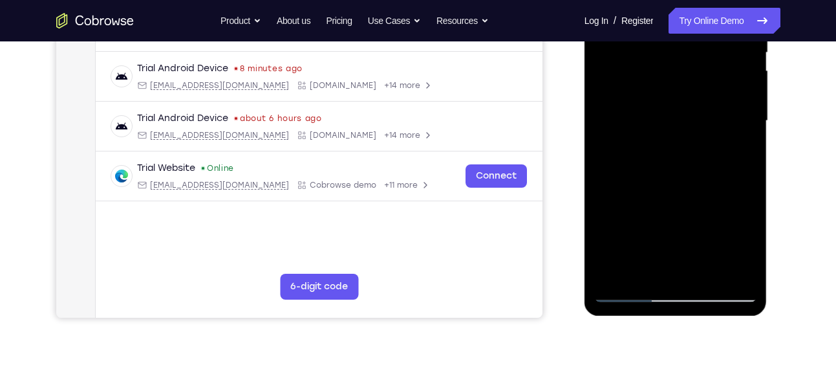
click at [696, 201] on div at bounding box center [675, 121] width 163 height 362
drag, startPoint x: 712, startPoint y: 85, endPoint x: 711, endPoint y: 202, distance: 117.0
click at [711, 202] on div at bounding box center [675, 121] width 163 height 362
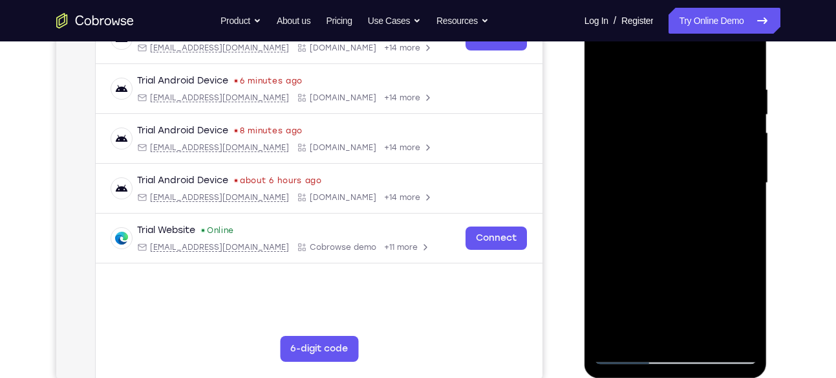
scroll to position [218, 0]
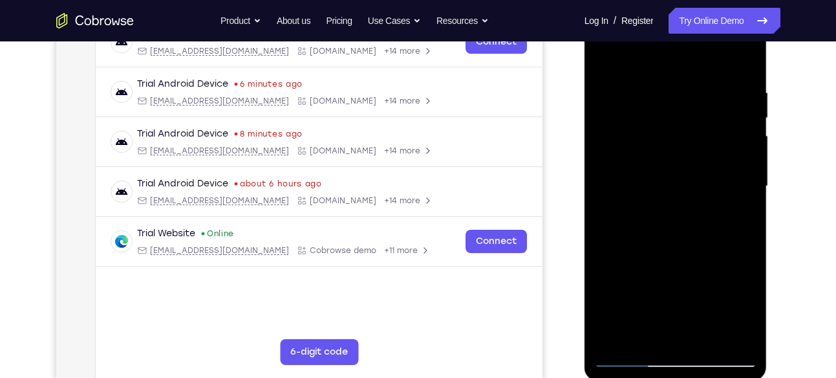
click at [748, 190] on div at bounding box center [675, 186] width 163 height 362
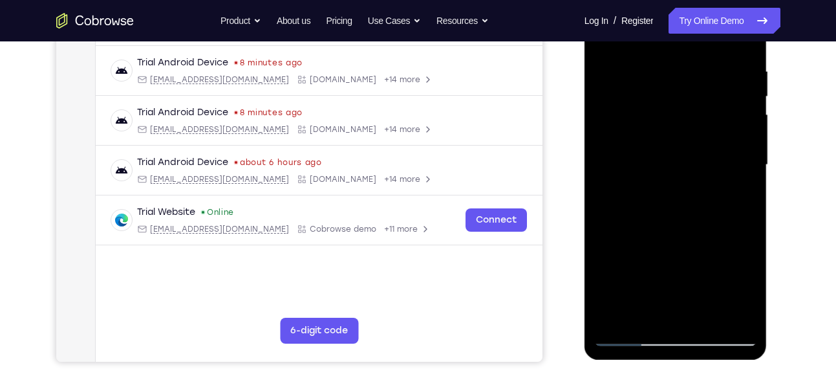
scroll to position [240, 0]
click at [751, 168] on div at bounding box center [675, 164] width 163 height 362
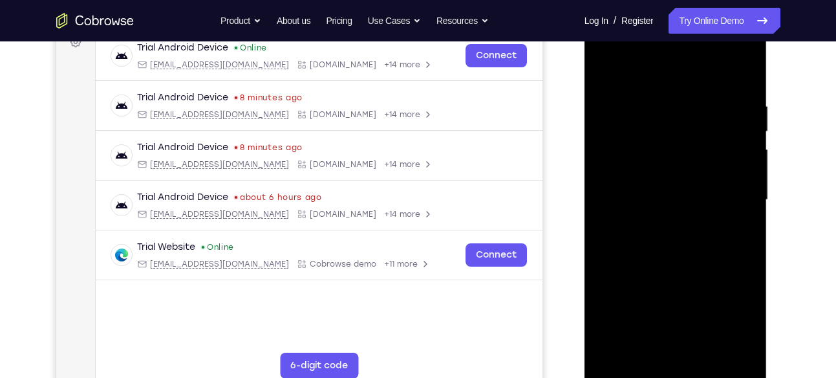
scroll to position [204, 0]
click at [601, 67] on div at bounding box center [675, 200] width 163 height 362
click at [749, 67] on div at bounding box center [675, 200] width 163 height 362
click at [605, 70] on div at bounding box center [675, 200] width 163 height 362
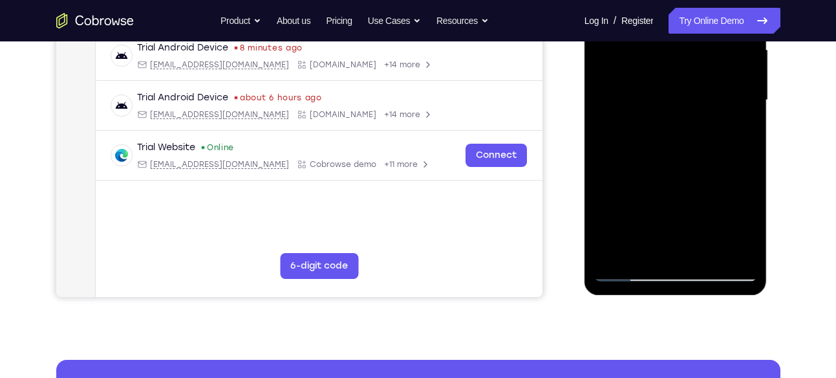
scroll to position [308, 0]
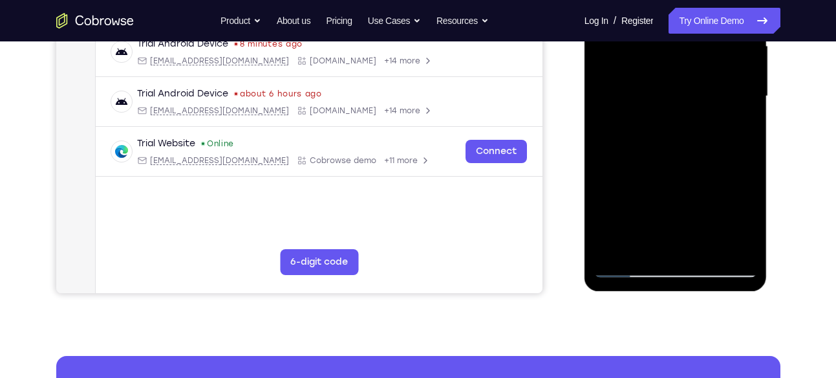
click at [738, 248] on div at bounding box center [675, 96] width 163 height 362
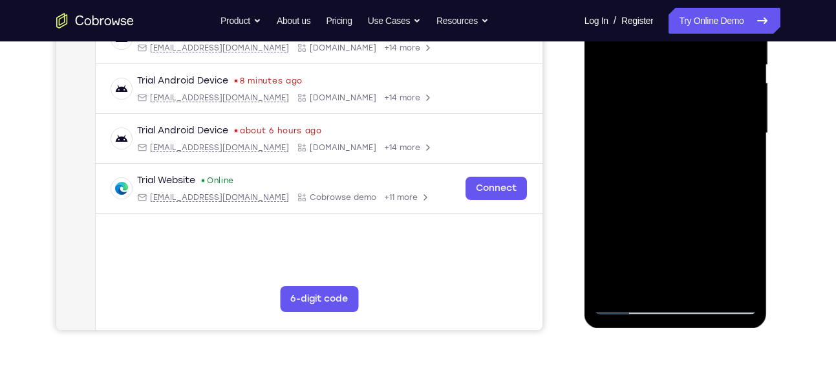
scroll to position [271, 0]
drag, startPoint x: 661, startPoint y: 221, endPoint x: 699, endPoint y: 117, distance: 110.6
click at [699, 117] on div at bounding box center [675, 134] width 163 height 362
click at [687, 149] on div at bounding box center [675, 134] width 163 height 362
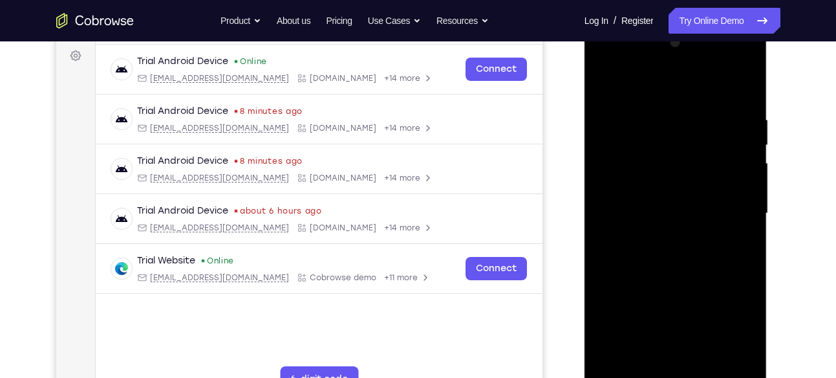
scroll to position [189, 0]
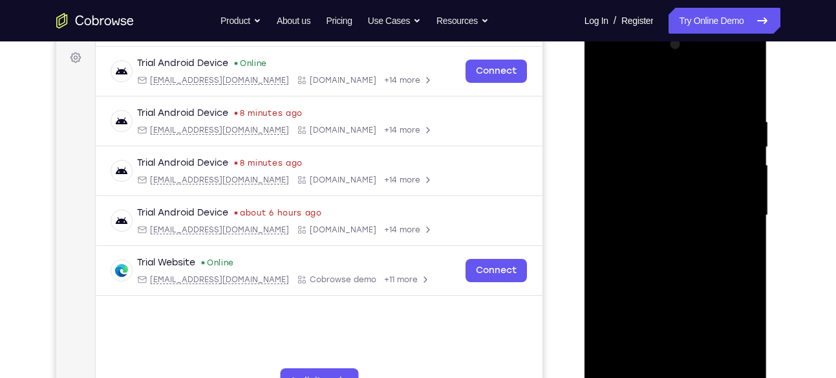
drag, startPoint x: 705, startPoint y: 147, endPoint x: 698, endPoint y: 189, distance: 42.7
click at [698, 189] on div at bounding box center [675, 215] width 163 height 362
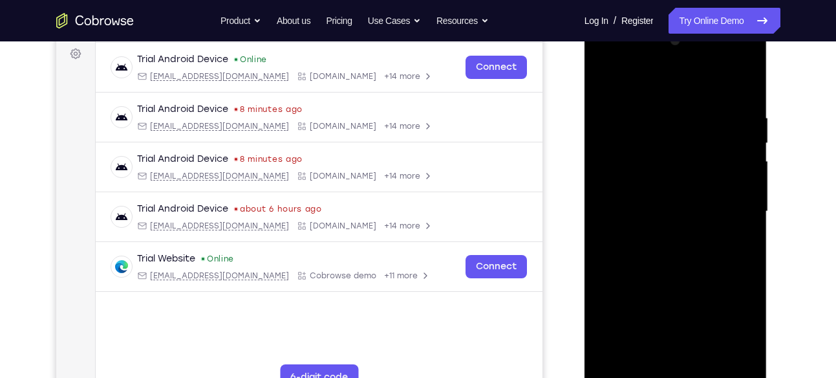
scroll to position [211, 0]
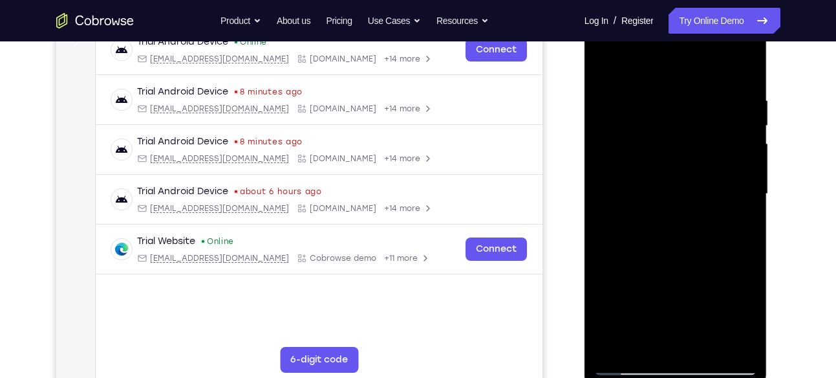
click at [745, 185] on div at bounding box center [675, 194] width 163 height 362
click at [749, 185] on div at bounding box center [675, 194] width 163 height 362
click at [749, 184] on div at bounding box center [675, 194] width 163 height 362
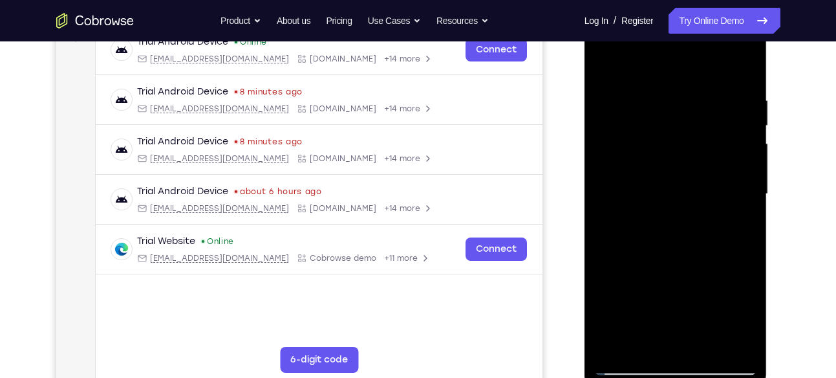
click at [748, 184] on div at bounding box center [675, 194] width 163 height 362
click at [605, 64] on div at bounding box center [675, 194] width 163 height 362
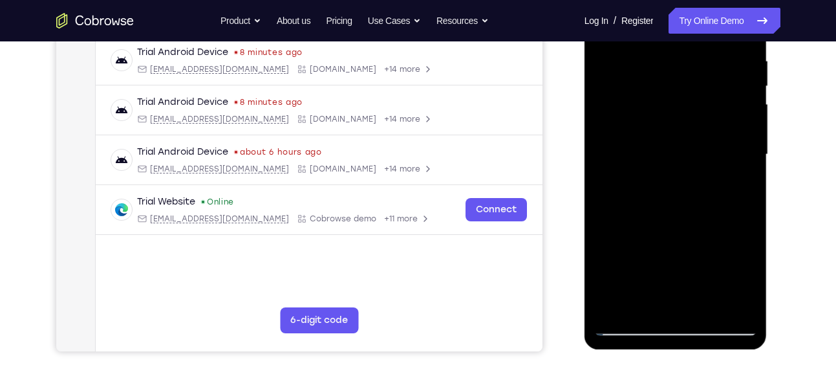
scroll to position [259, 0]
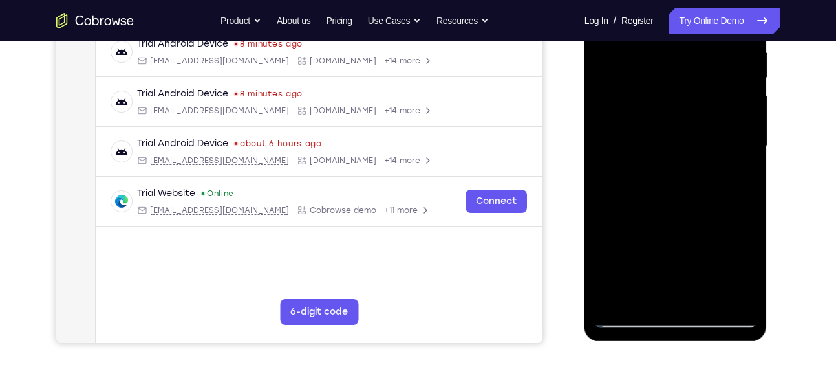
drag, startPoint x: 698, startPoint y: 111, endPoint x: 707, endPoint y: 56, distance: 54.9
click at [707, 56] on div at bounding box center [675, 146] width 163 height 362
drag, startPoint x: 677, startPoint y: 237, endPoint x: 714, endPoint y: 98, distance: 143.2
click at [714, 98] on div at bounding box center [675, 146] width 163 height 362
click at [627, 145] on div at bounding box center [675, 146] width 163 height 362
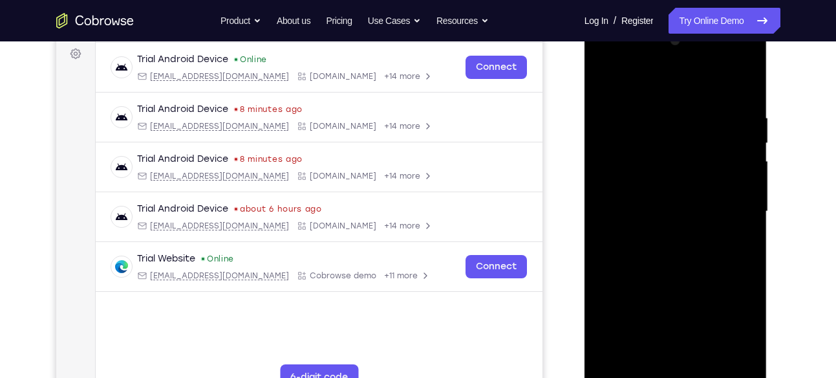
scroll to position [190, 0]
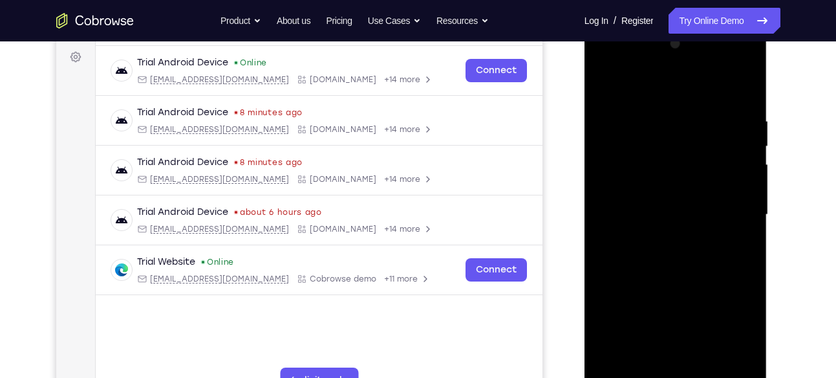
drag, startPoint x: 723, startPoint y: 133, endPoint x: 706, endPoint y: 263, distance: 131.1
click at [706, 263] on div at bounding box center [675, 215] width 163 height 362
click at [748, 175] on div at bounding box center [675, 215] width 163 height 362
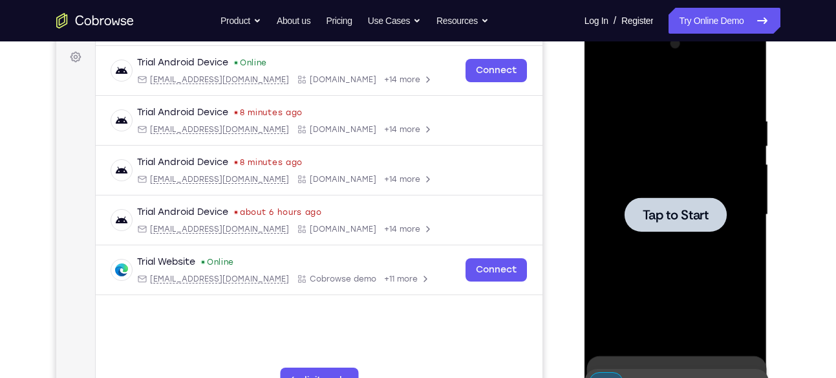
click at [699, 208] on span "Tap to Start" at bounding box center [676, 214] width 66 height 13
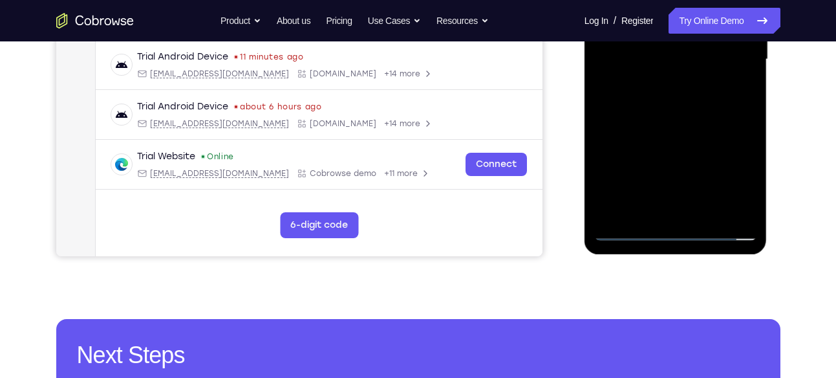
scroll to position [368, 0]
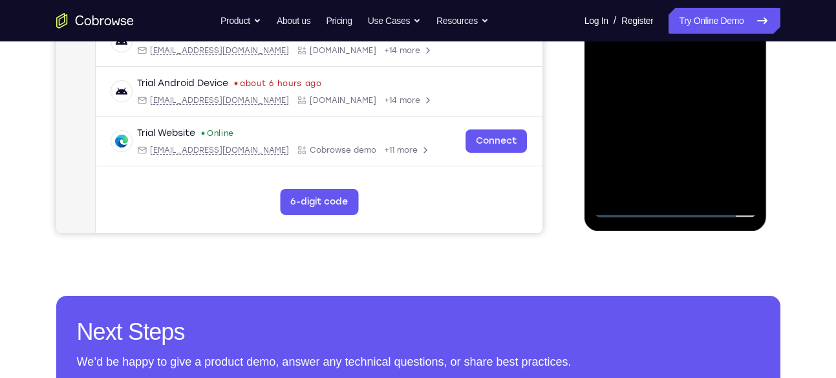
click at [676, 206] on div at bounding box center [675, 36] width 163 height 362
click at [741, 144] on div at bounding box center [675, 36] width 163 height 362
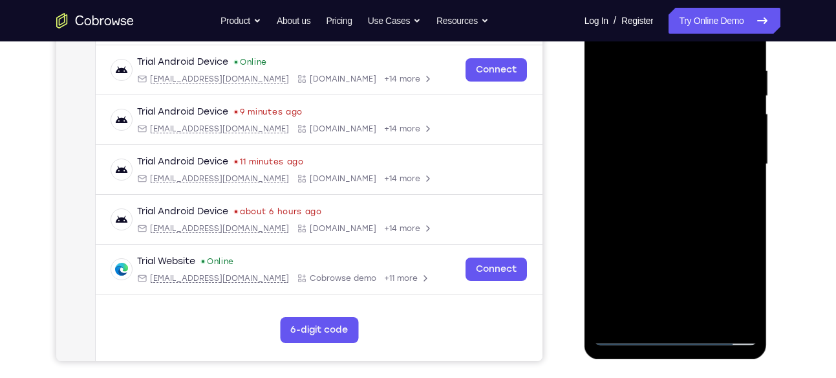
scroll to position [240, 0]
click at [730, 274] on div at bounding box center [675, 165] width 163 height 362
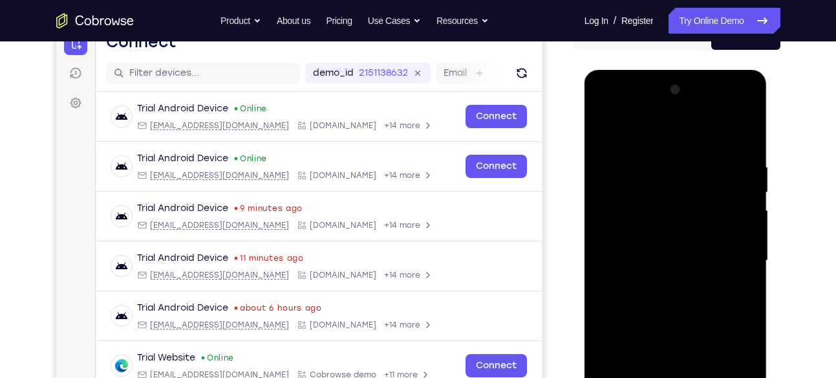
scroll to position [142, 0]
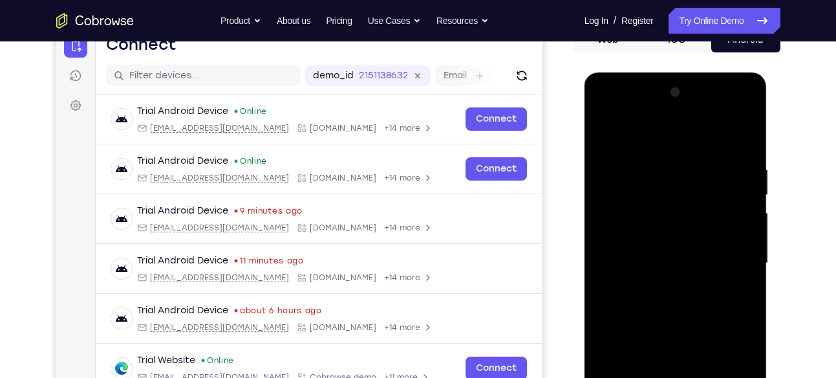
click at [608, 116] on div at bounding box center [675, 263] width 163 height 362
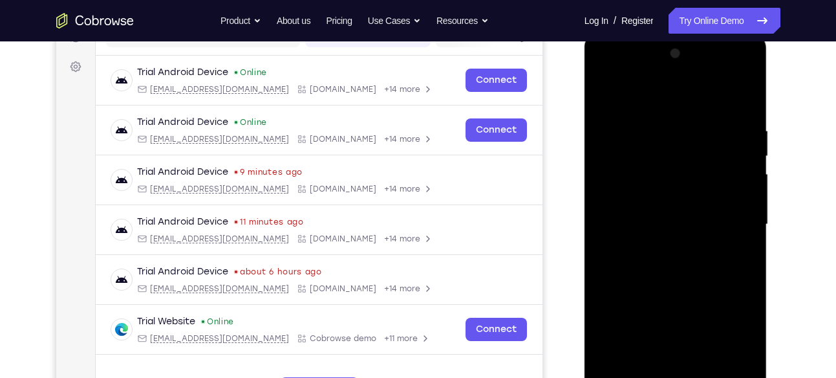
click at [732, 213] on div at bounding box center [675, 224] width 163 height 362
click at [666, 247] on div at bounding box center [675, 224] width 163 height 362
click at [697, 188] on div at bounding box center [675, 224] width 163 height 362
click at [663, 213] on div at bounding box center [675, 224] width 163 height 362
click at [650, 243] on div at bounding box center [675, 224] width 163 height 362
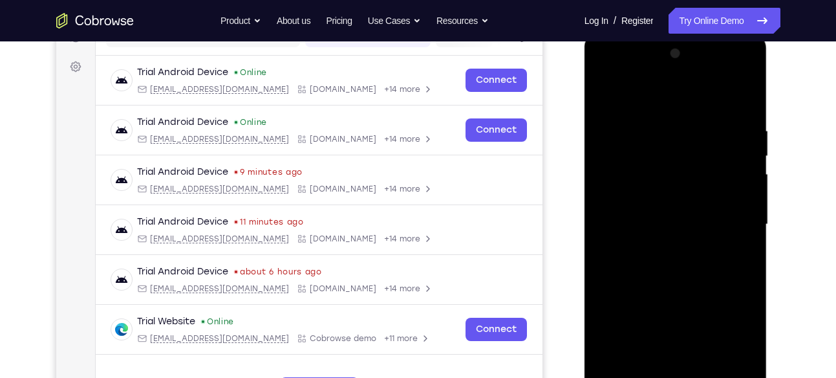
click at [650, 243] on div at bounding box center [675, 224] width 163 height 362
click at [712, 246] on div at bounding box center [675, 224] width 163 height 362
click at [697, 249] on div at bounding box center [675, 224] width 163 height 362
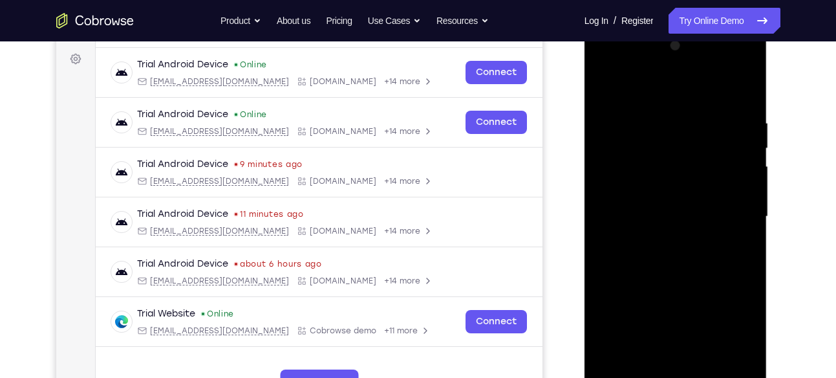
scroll to position [187, 0]
click at [704, 241] on div at bounding box center [675, 217] width 163 height 362
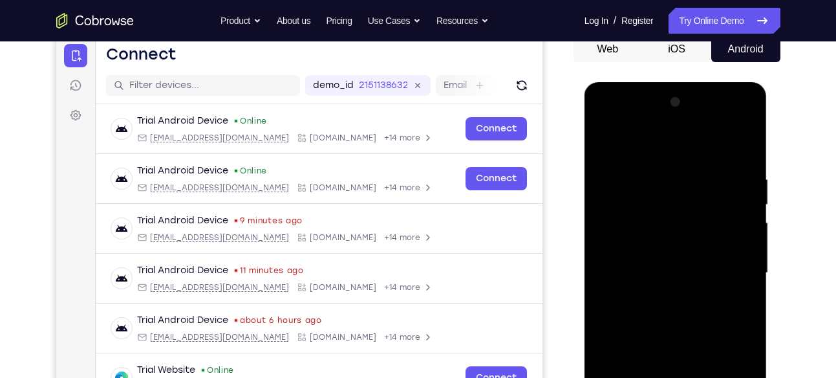
scroll to position [133, 0]
click at [677, 260] on div at bounding box center [675, 272] width 163 height 362
click at [717, 264] on div at bounding box center [675, 272] width 163 height 362
click at [714, 259] on div at bounding box center [675, 272] width 163 height 362
click at [714, 262] on div at bounding box center [675, 272] width 163 height 362
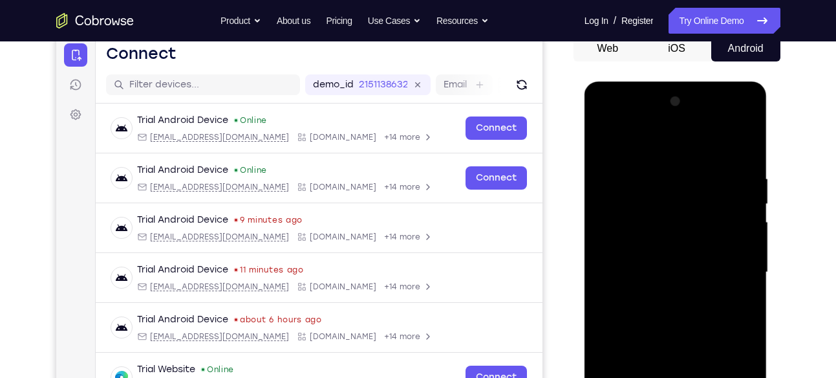
click at [714, 262] on div at bounding box center [675, 272] width 163 height 362
click at [654, 264] on div at bounding box center [675, 272] width 163 height 362
click at [655, 264] on div at bounding box center [675, 272] width 163 height 362
click at [655, 265] on div at bounding box center [675, 272] width 163 height 362
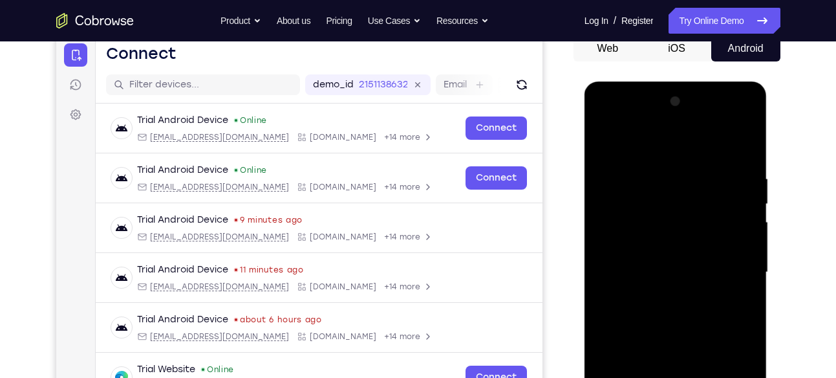
click at [655, 265] on div at bounding box center [675, 272] width 163 height 362
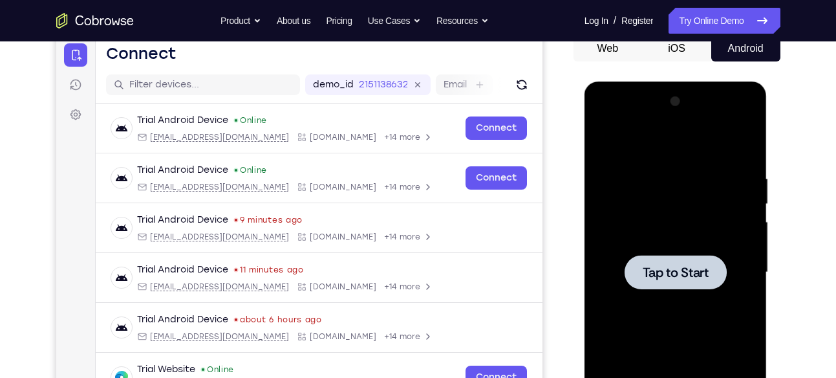
click at [655, 266] on span "Tap to Start" at bounding box center [676, 272] width 66 height 13
